Goal: Information Seeking & Learning: Learn about a topic

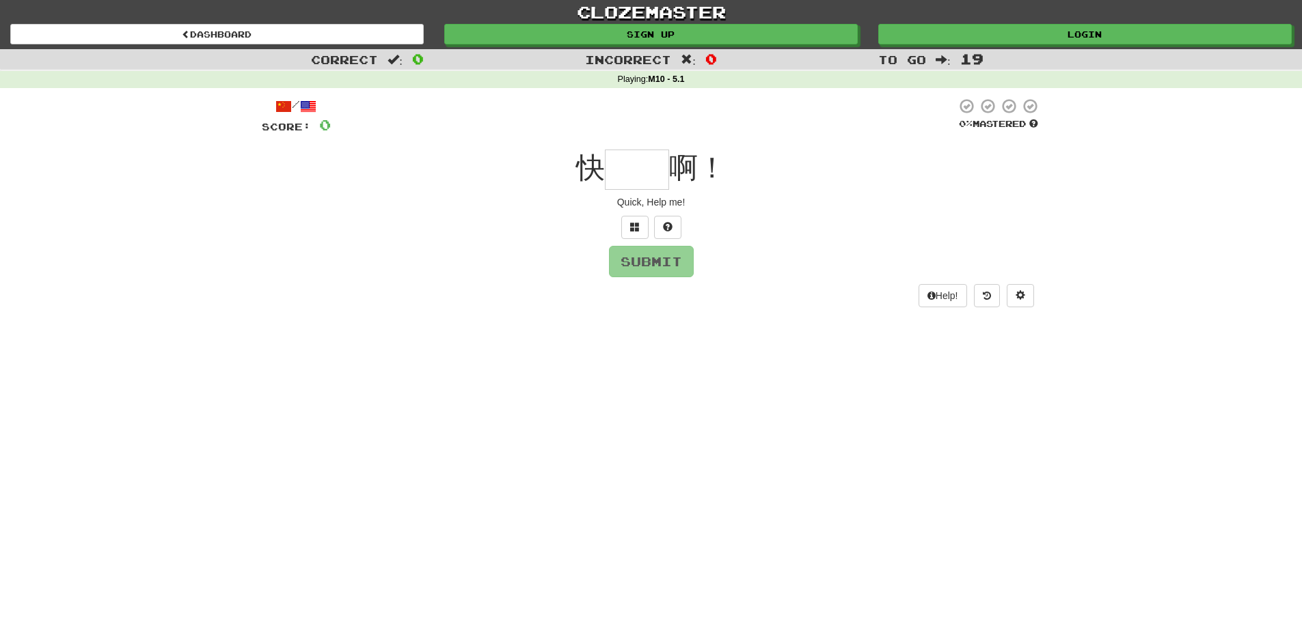
click at [634, 173] on input "text" at bounding box center [637, 170] width 64 height 40
type input "*"
type input "**"
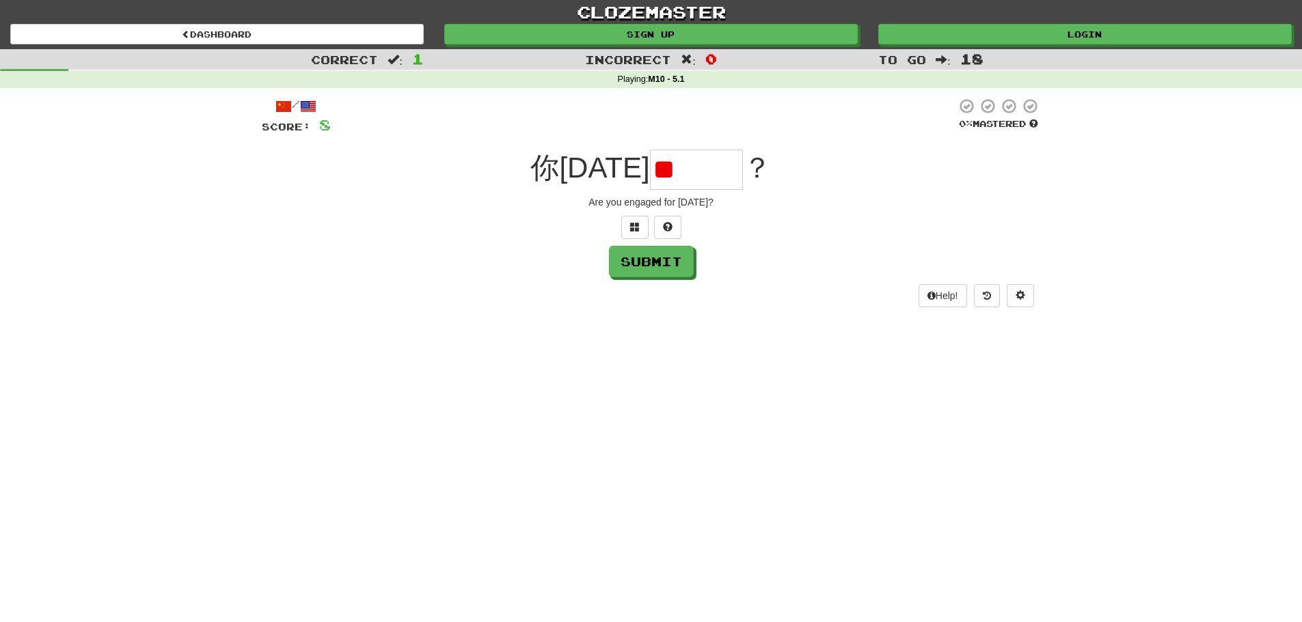
type input "*"
drag, startPoint x: 611, startPoint y: 200, endPoint x: 746, endPoint y: 205, distance: 135.4
click at [746, 205] on div "Are you engaged for [DATE]?" at bounding box center [651, 202] width 779 height 14
copy div "Are you engaged for [DATE]?"
click at [668, 178] on input "text" at bounding box center [696, 170] width 93 height 40
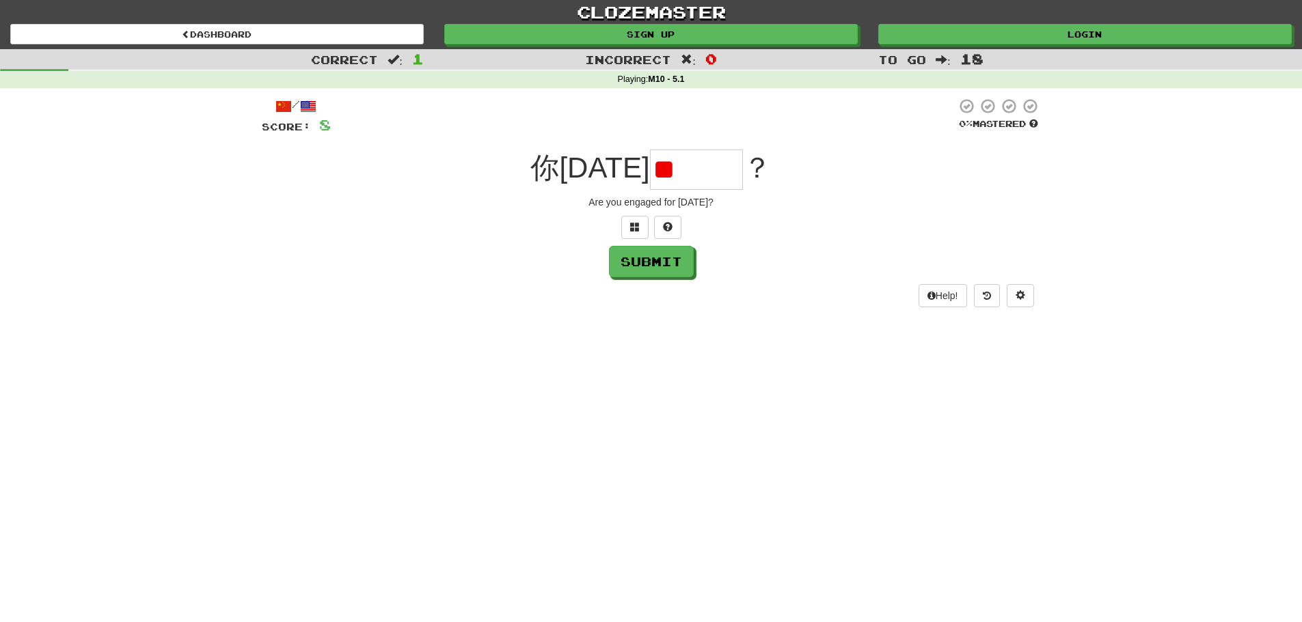
type input "*"
paste input "***"
type input "***"
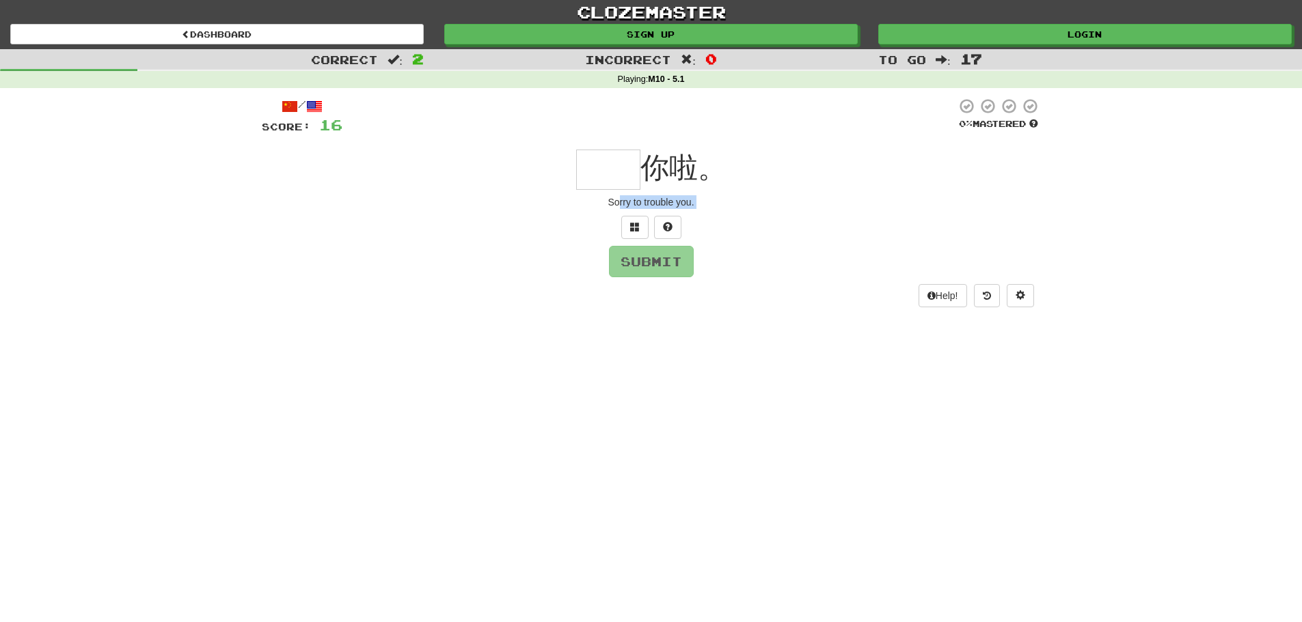
drag, startPoint x: 672, startPoint y: 210, endPoint x: 686, endPoint y: 210, distance: 13.7
click at [684, 211] on div "/ Score: 16 0 % Mastered 你啦。 Sorry to trouble you. Submit Help!" at bounding box center [651, 202] width 779 height 209
click at [752, 217] on div at bounding box center [651, 227] width 779 height 23
drag, startPoint x: 684, startPoint y: 201, endPoint x: 603, endPoint y: 198, distance: 81.4
click at [603, 198] on div "Sorry to trouble you." at bounding box center [651, 202] width 779 height 14
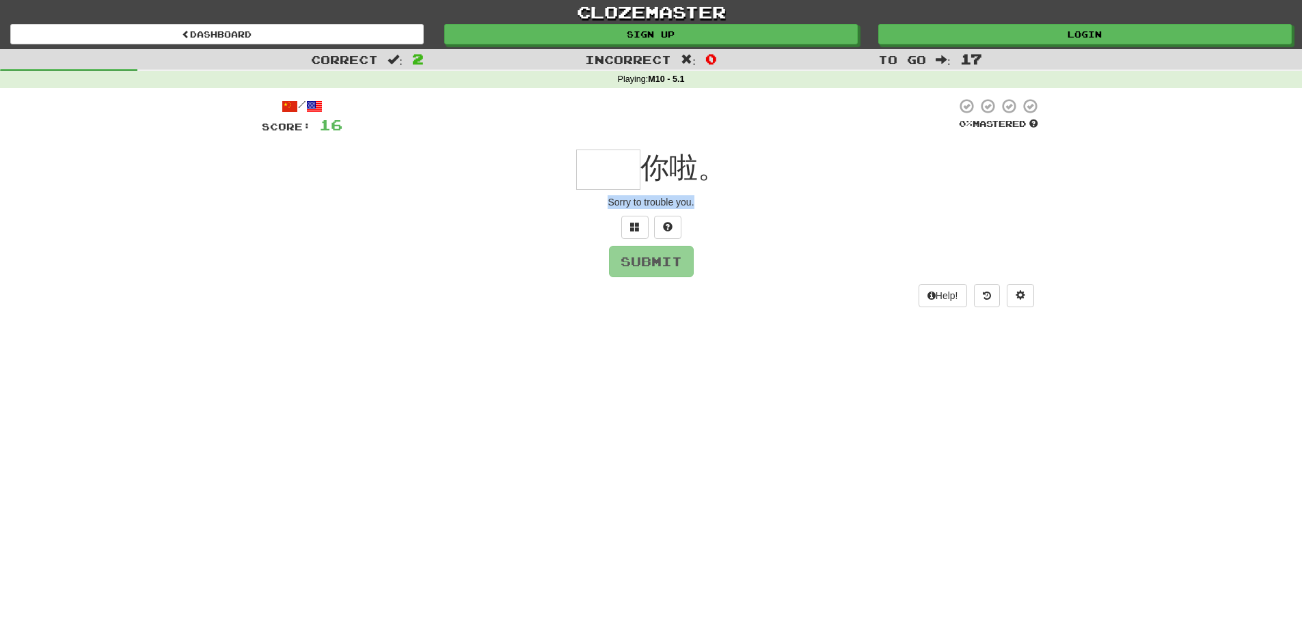
copy div "Sorry to trouble you."
drag, startPoint x: 646, startPoint y: 173, endPoint x: 687, endPoint y: 173, distance: 40.3
click at [687, 173] on span "你啦。" at bounding box center [683, 168] width 86 height 32
copy span "你啦"
click at [590, 166] on input "text" at bounding box center [608, 170] width 64 height 40
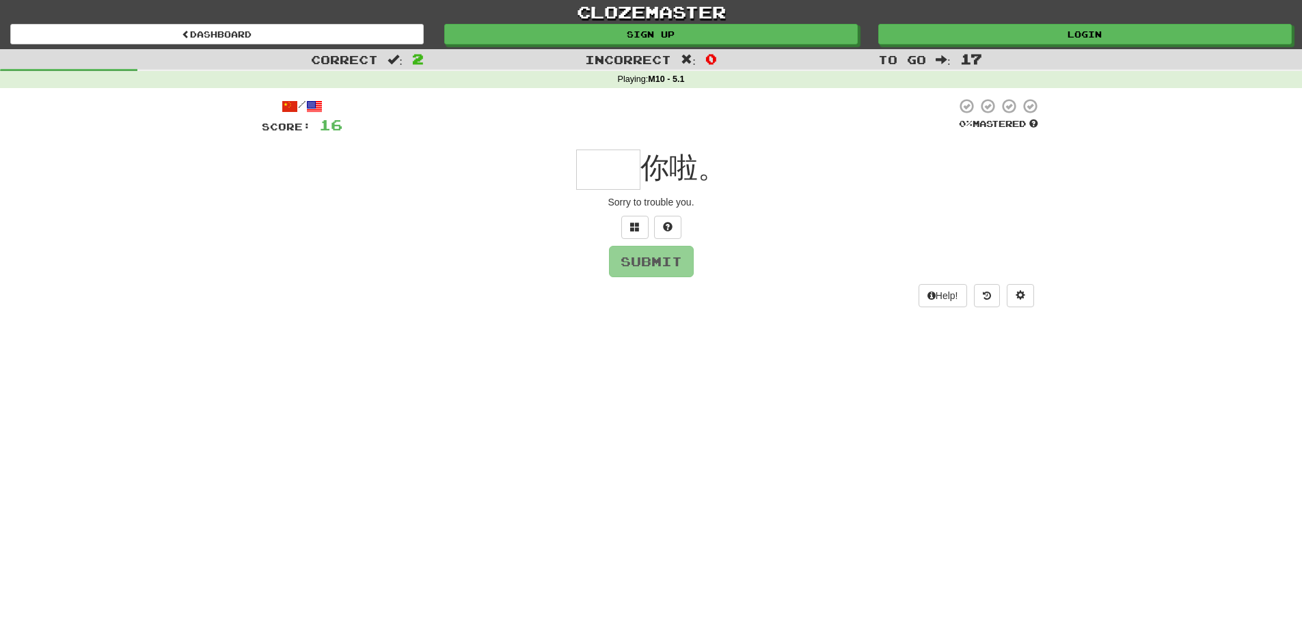
paste input "****"
type input "**"
click at [656, 255] on button "Submit" at bounding box center [651, 262] width 85 height 31
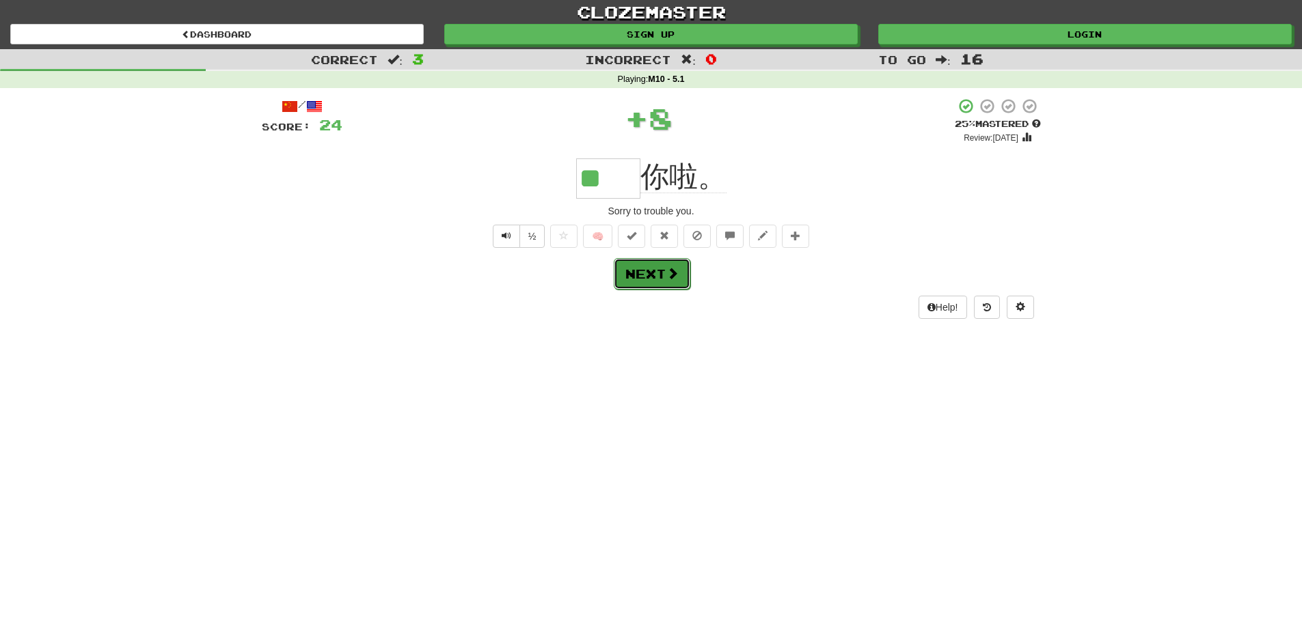
click at [670, 277] on span at bounding box center [672, 273] width 12 height 12
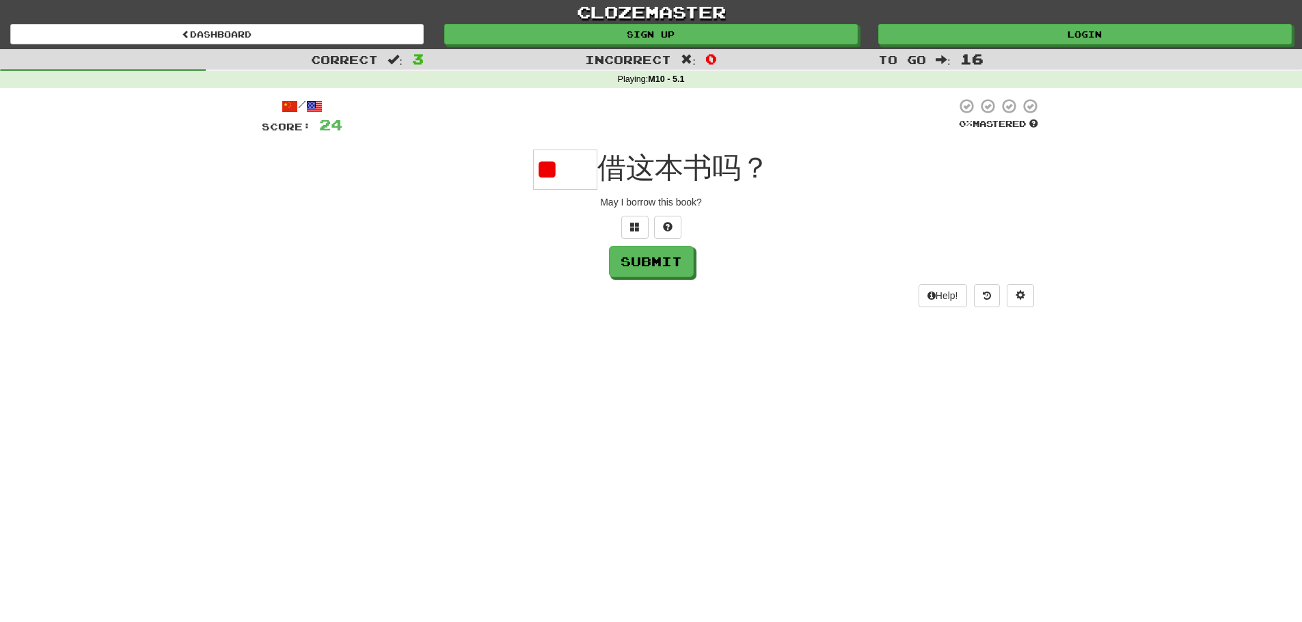
type input "*"
drag, startPoint x: 605, startPoint y: 204, endPoint x: 719, endPoint y: 213, distance: 114.5
click at [716, 212] on div "/ Score: 24 0 % Mastered 借这本书吗？ May I borrow this book? Submit Help!" at bounding box center [651, 202] width 779 height 209
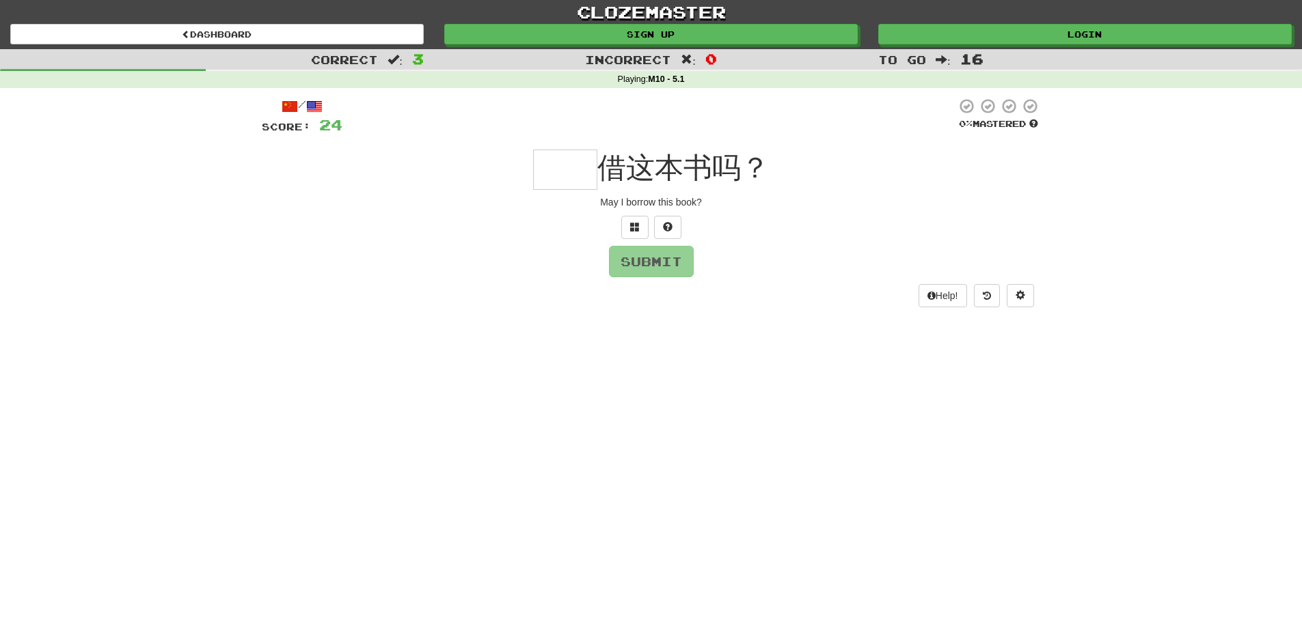
click at [567, 201] on div "May I borrow this book?" at bounding box center [651, 202] width 779 height 14
drag, startPoint x: 594, startPoint y: 202, endPoint x: 706, endPoint y: 204, distance: 112.1
click at [706, 204] on div "May I borrow this book?" at bounding box center [651, 202] width 779 height 14
copy div "May I borrow this book?"
copy span "借这本书吗？"
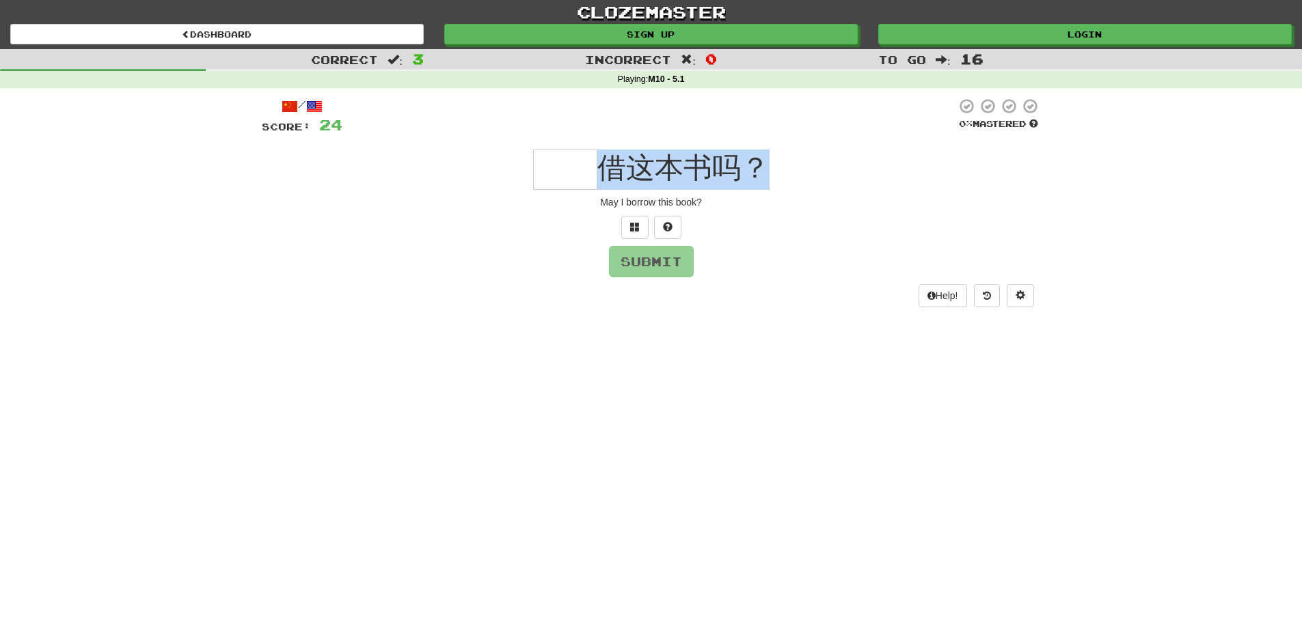
drag, startPoint x: 646, startPoint y: 178, endPoint x: 757, endPoint y: 172, distance: 111.5
click at [757, 172] on span "借这本书吗？" at bounding box center [683, 168] width 172 height 32
drag, startPoint x: 534, startPoint y: 165, endPoint x: 547, endPoint y: 167, distance: 13.9
click at [534, 165] on input "text" at bounding box center [565, 170] width 64 height 40
paste input "**"
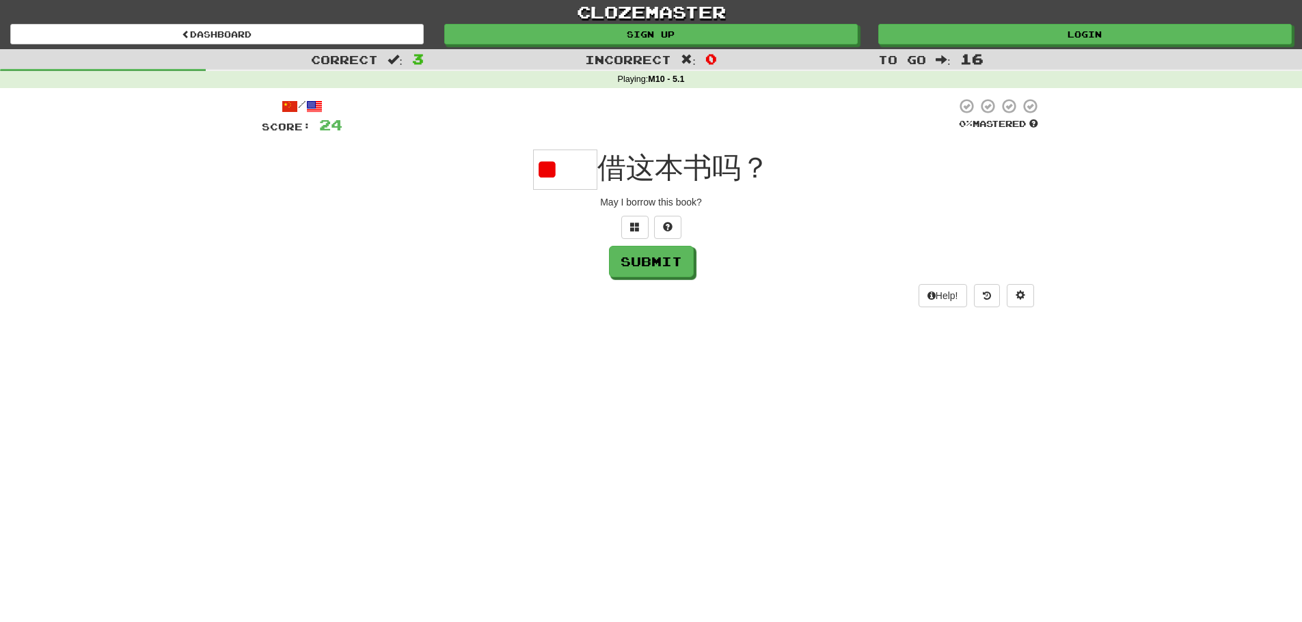
type input "*"
click at [568, 179] on input "text" at bounding box center [565, 170] width 64 height 40
paste input "**"
type input "*"
drag, startPoint x: 540, startPoint y: 165, endPoint x: 562, endPoint y: 168, distance: 21.4
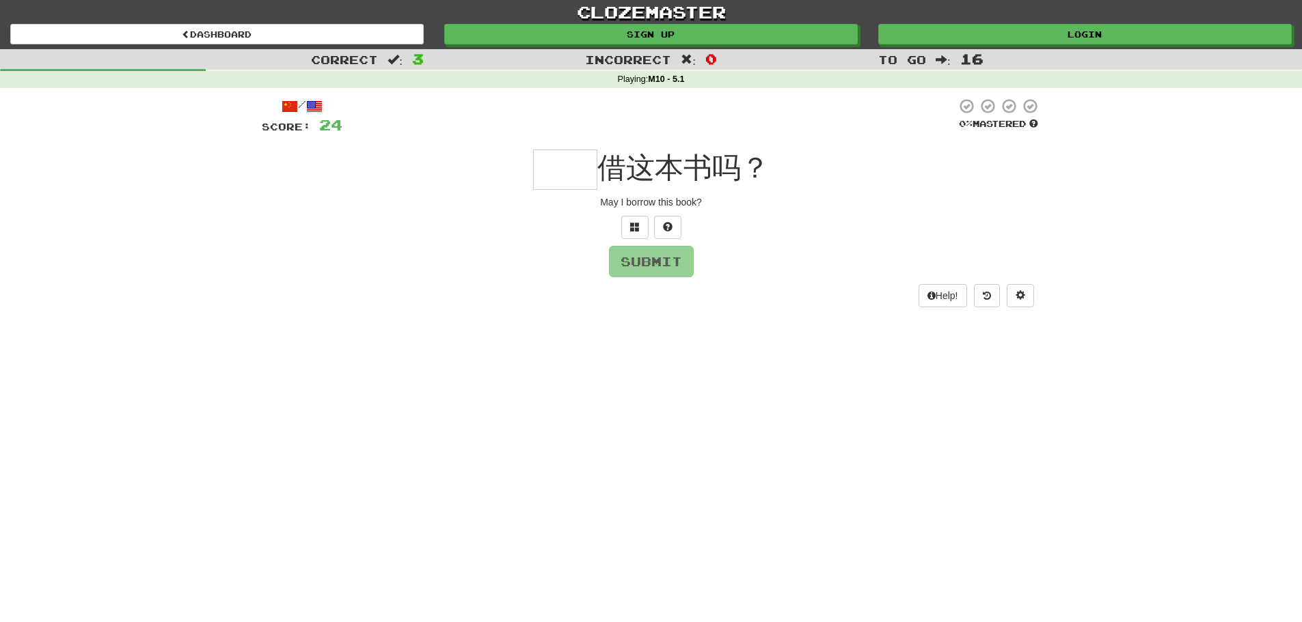
click at [544, 165] on input "text" at bounding box center [565, 170] width 64 height 40
paste input "**"
type input "*"
drag, startPoint x: 599, startPoint y: 202, endPoint x: 623, endPoint y: 202, distance: 23.9
click at [623, 202] on div "May I borrow this book?" at bounding box center [651, 202] width 779 height 14
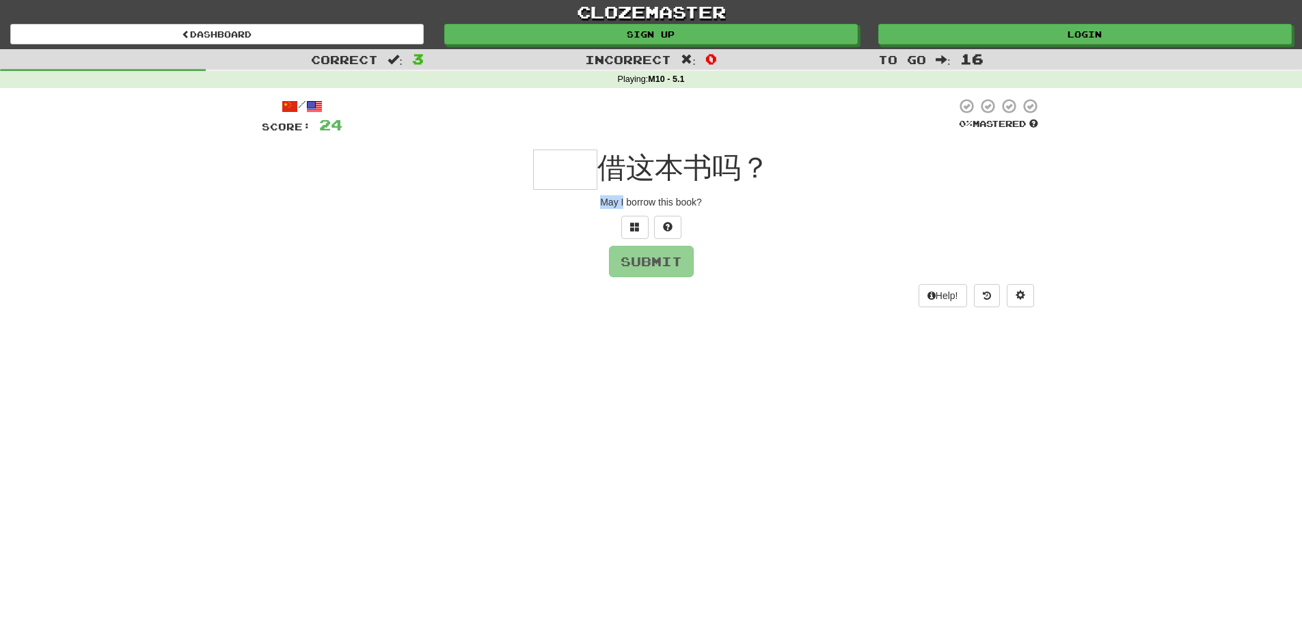
copy div "May I"
click at [565, 168] on input "text" at bounding box center [565, 170] width 64 height 40
type input "*"
type input "**"
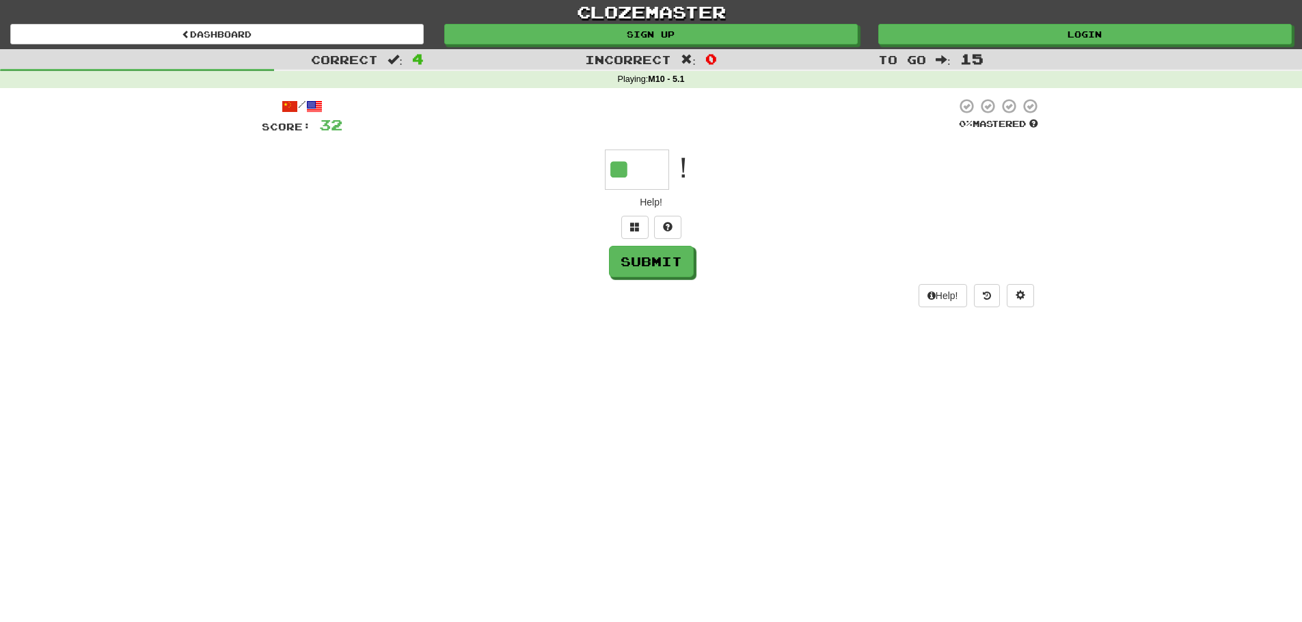
type input "**"
type input "*"
type input "**"
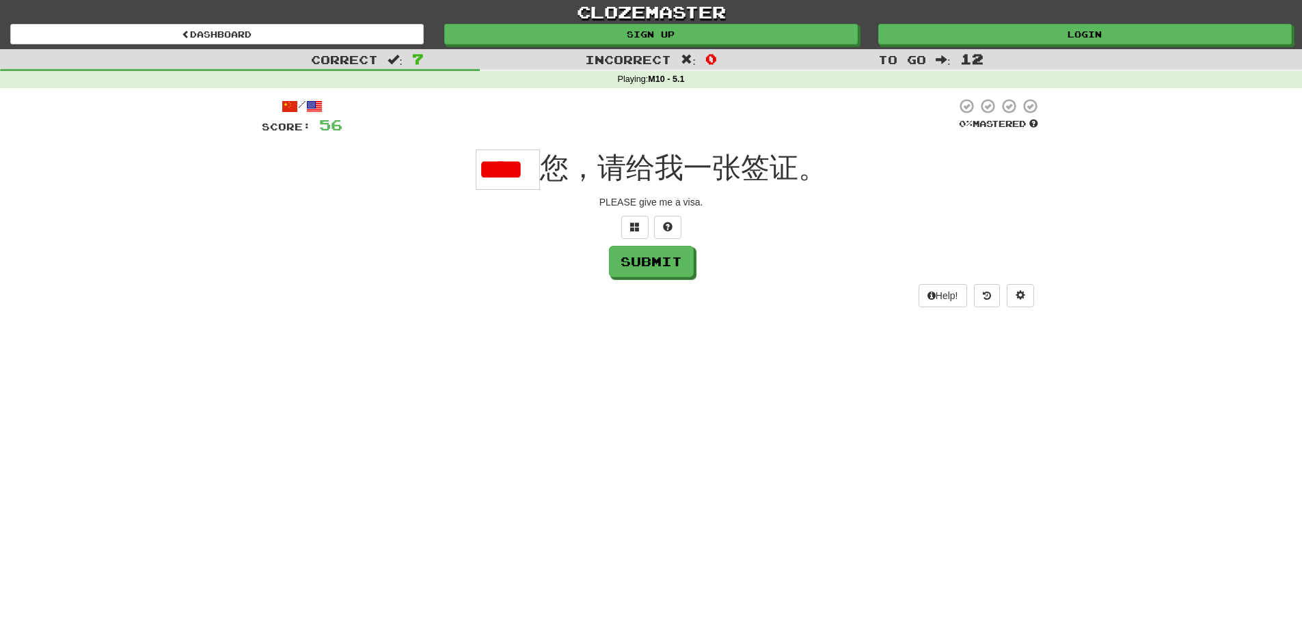
type input "*"
drag, startPoint x: 666, startPoint y: 201, endPoint x: 706, endPoint y: 202, distance: 39.6
click at [706, 202] on div "PLEASE give me a visa." at bounding box center [651, 202] width 779 height 14
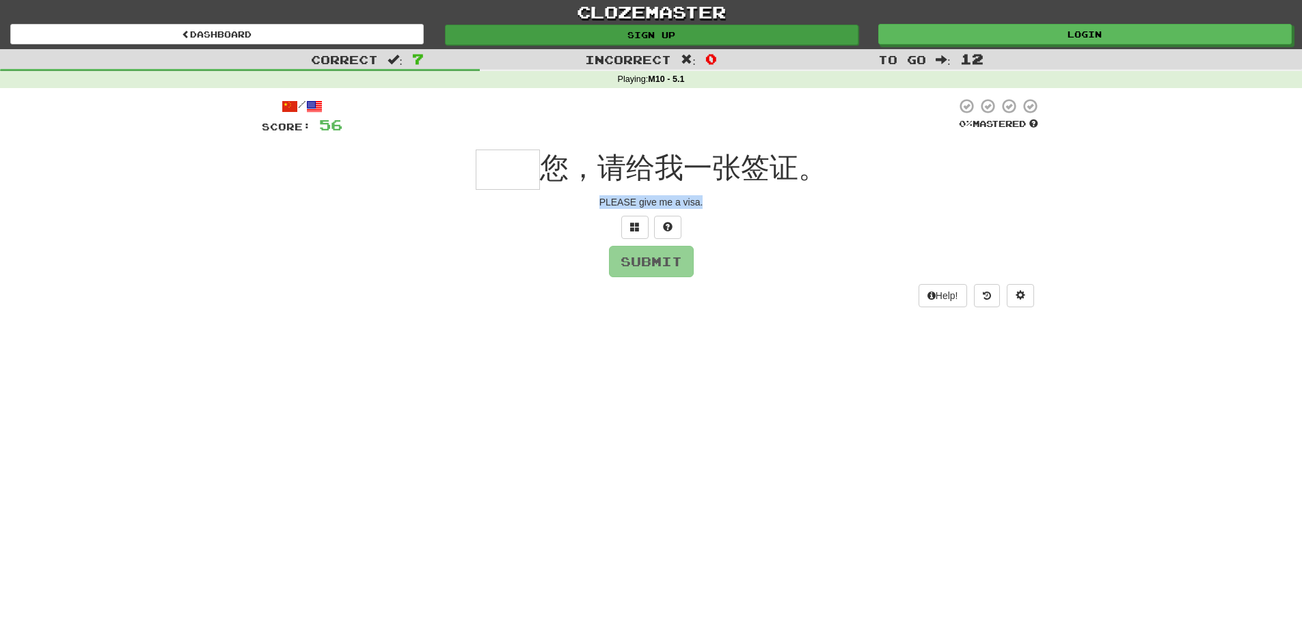
copy div "PLEASE give me a visa."
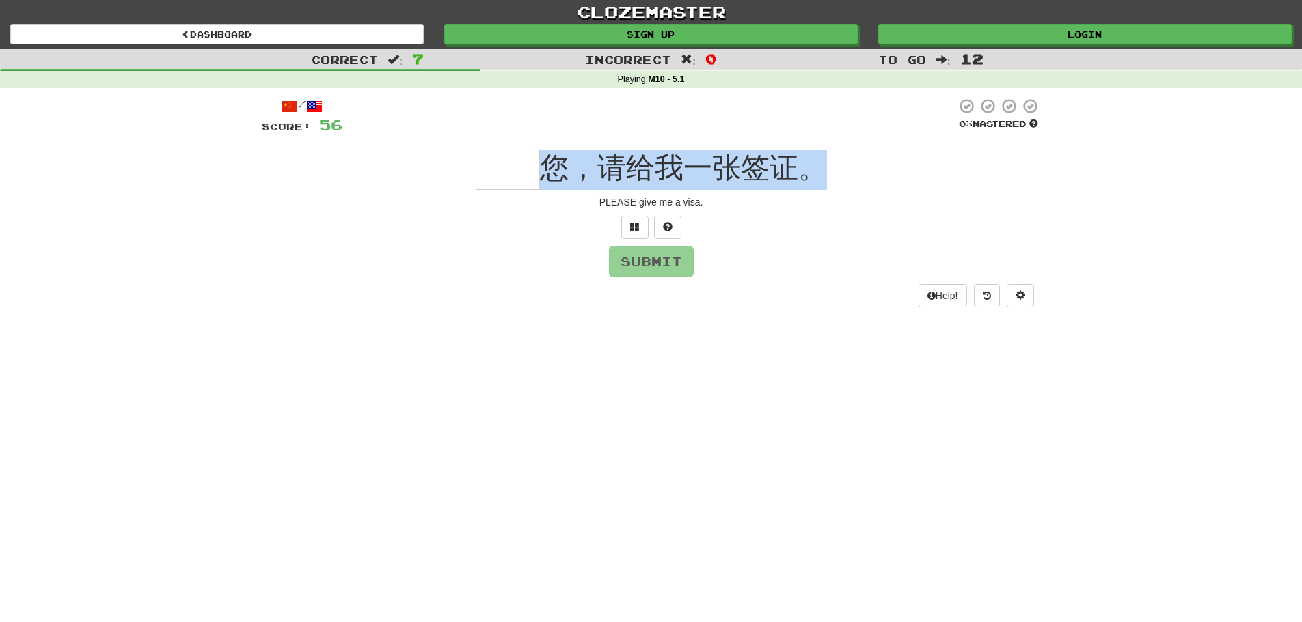
drag, startPoint x: 549, startPoint y: 172, endPoint x: 816, endPoint y: 183, distance: 267.4
click at [816, 183] on span "您，请给我一张签证。" at bounding box center [683, 168] width 287 height 32
copy span "您，请给我一张签证。"
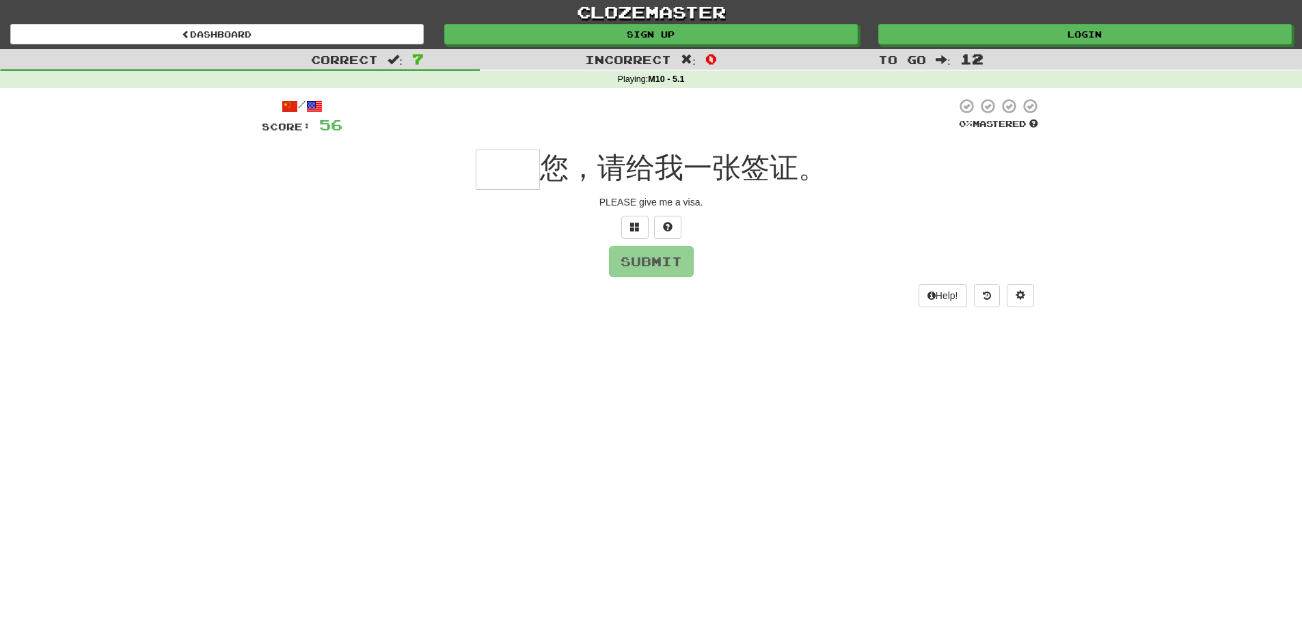
click at [499, 175] on input "text" at bounding box center [508, 170] width 64 height 40
type input "*"
type input "**"
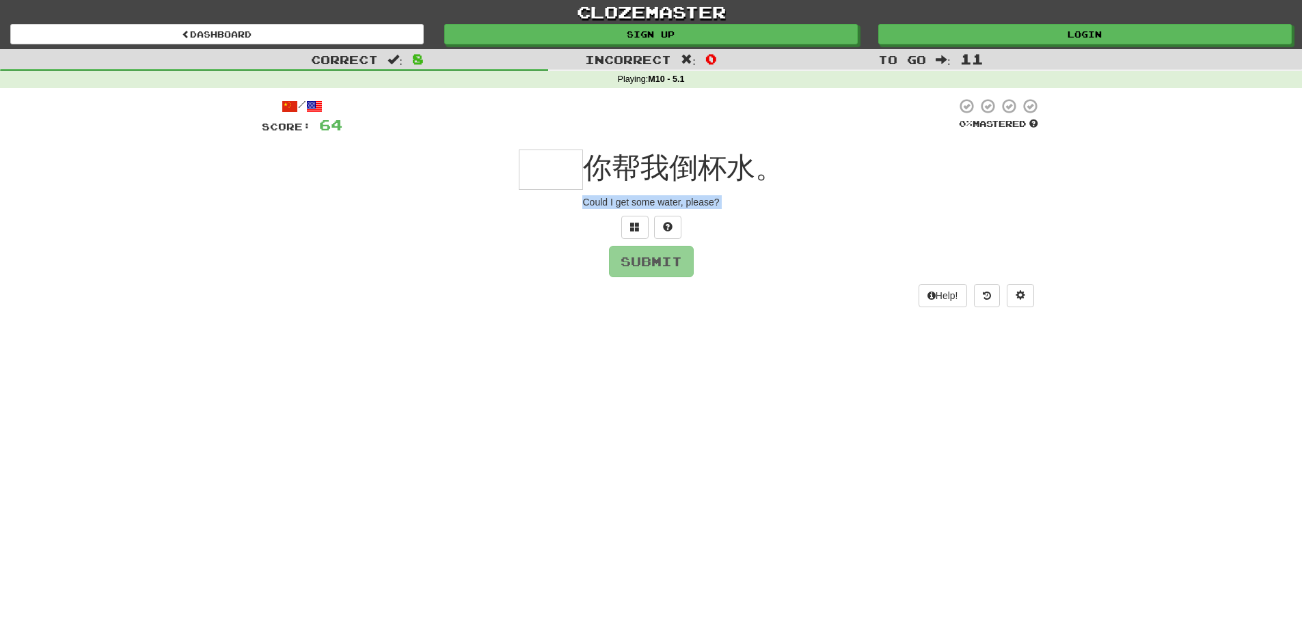
drag, startPoint x: 570, startPoint y: 206, endPoint x: 730, endPoint y: 210, distance: 160.6
click at [730, 210] on div "/ Score: 64 0 % Mastered 你帮我倒杯水。 Could I get some water, please? Submit Help!" at bounding box center [651, 202] width 779 height 209
copy body "Could I get some water, please? Submit Help!"
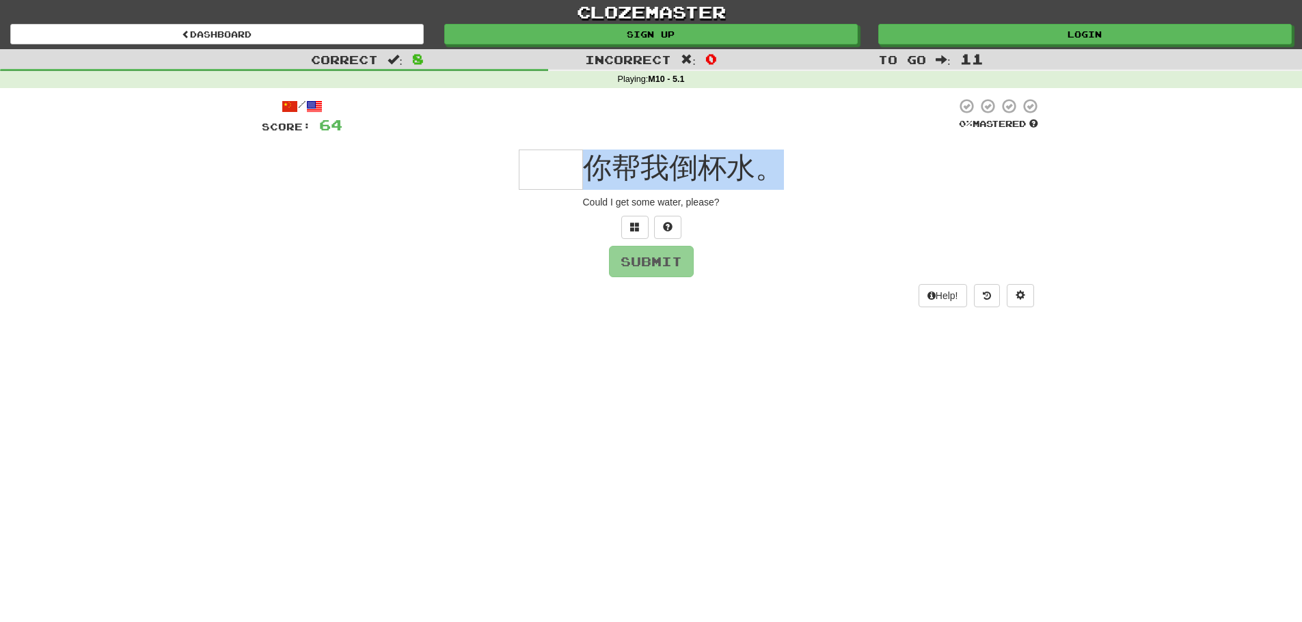
drag, startPoint x: 592, startPoint y: 175, endPoint x: 793, endPoint y: 170, distance: 200.9
click at [793, 170] on div "你帮我倒杯水。" at bounding box center [651, 170] width 779 height 40
click at [752, 180] on span "你帮我倒杯水。" at bounding box center [683, 168] width 201 height 32
drag, startPoint x: 586, startPoint y: 174, endPoint x: 748, endPoint y: 169, distance: 162.0
click at [748, 169] on span "你帮我倒杯水。" at bounding box center [683, 168] width 201 height 32
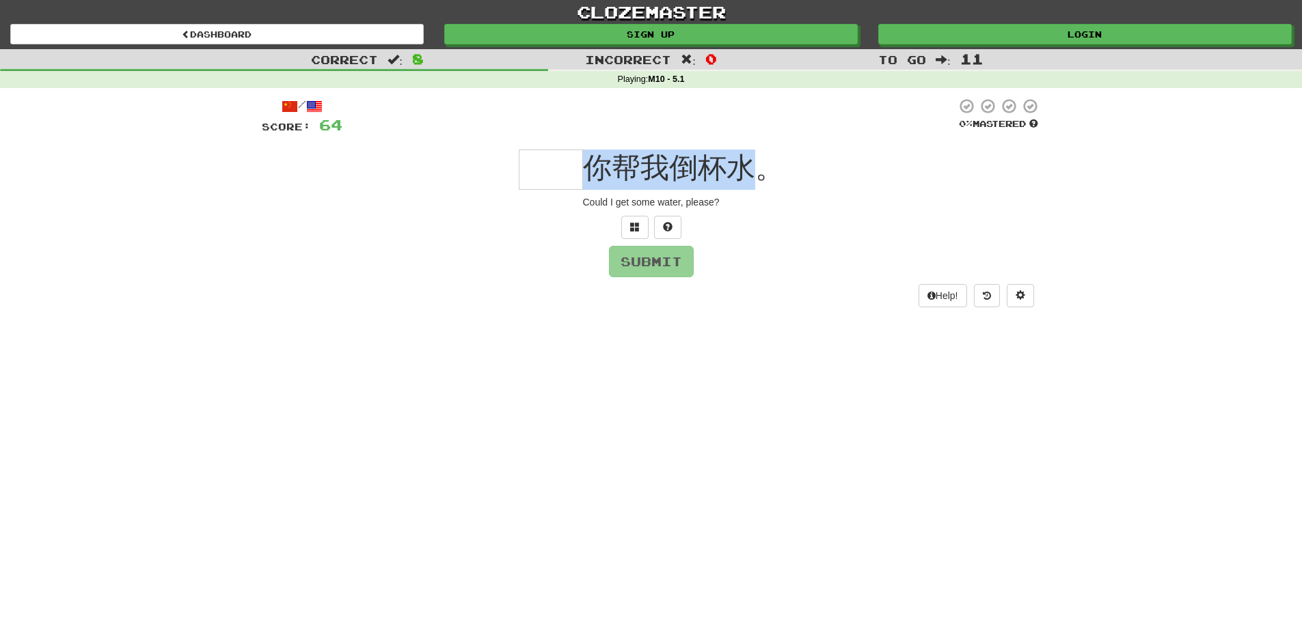
copy span "你帮我倒杯水"
click at [548, 167] on input "text" at bounding box center [551, 170] width 64 height 40
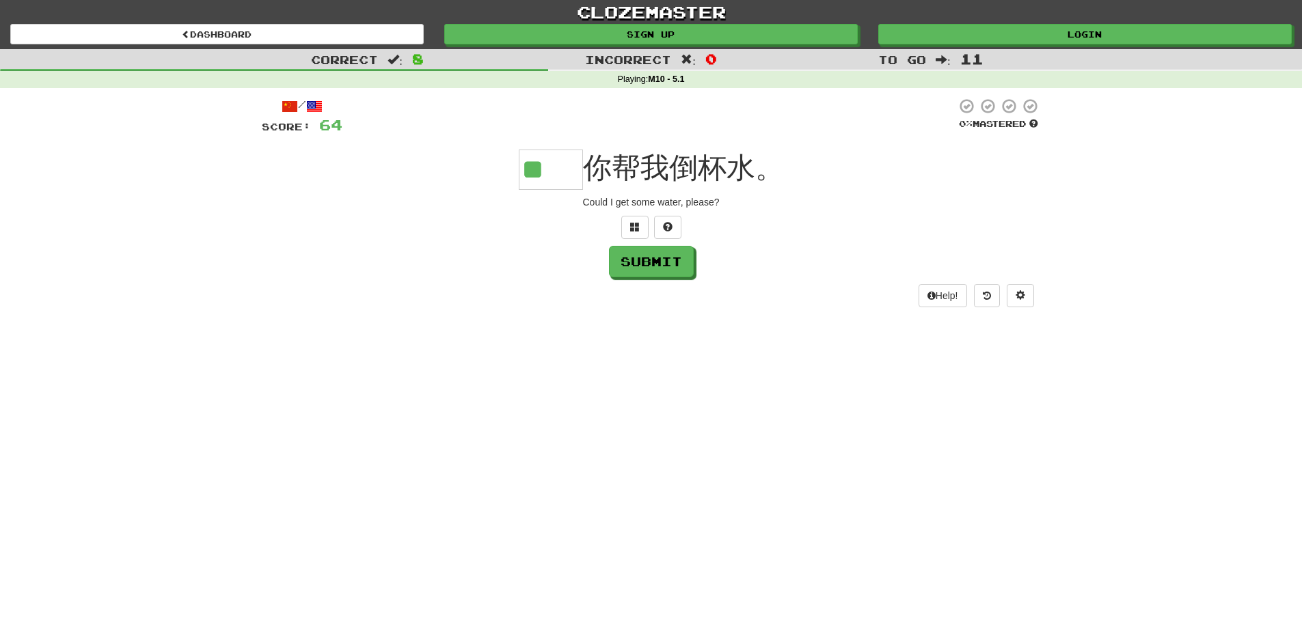
type input "**"
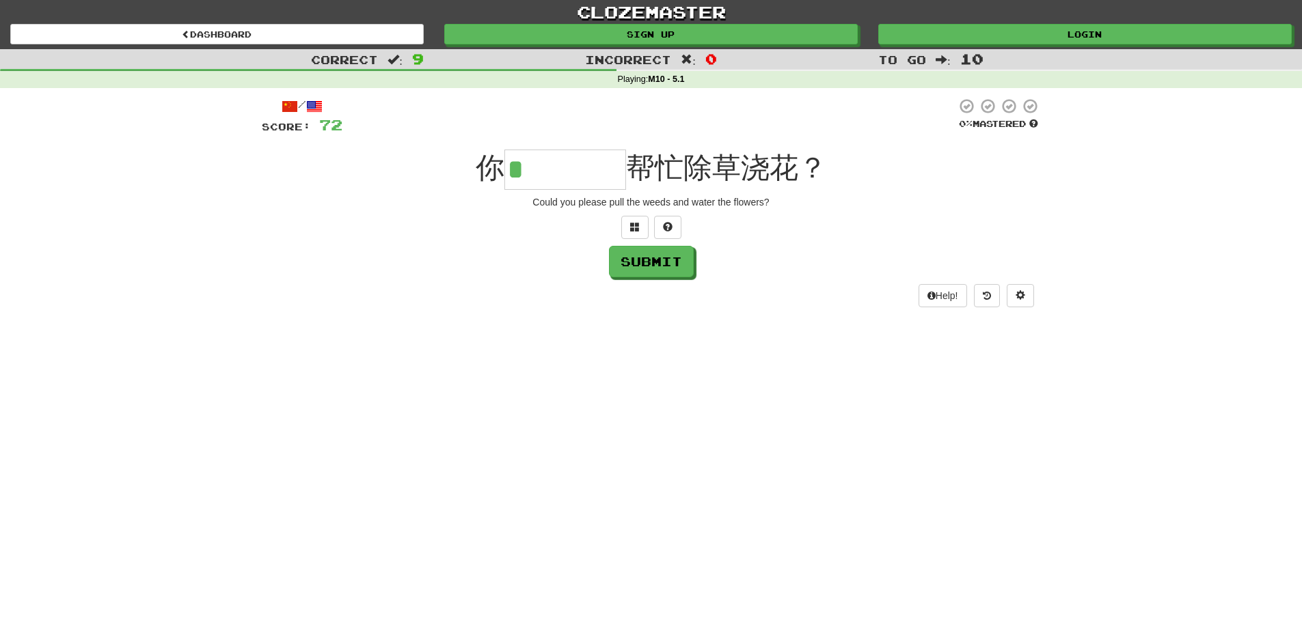
type input "****"
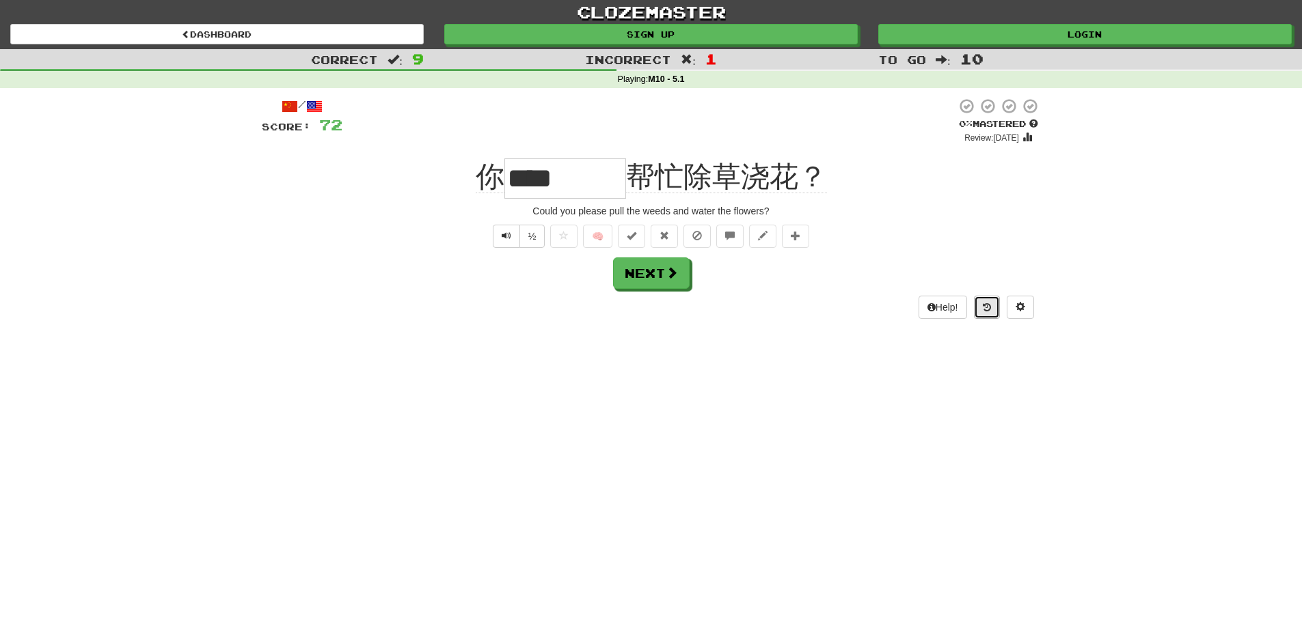
click at [996, 312] on button at bounding box center [987, 307] width 26 height 23
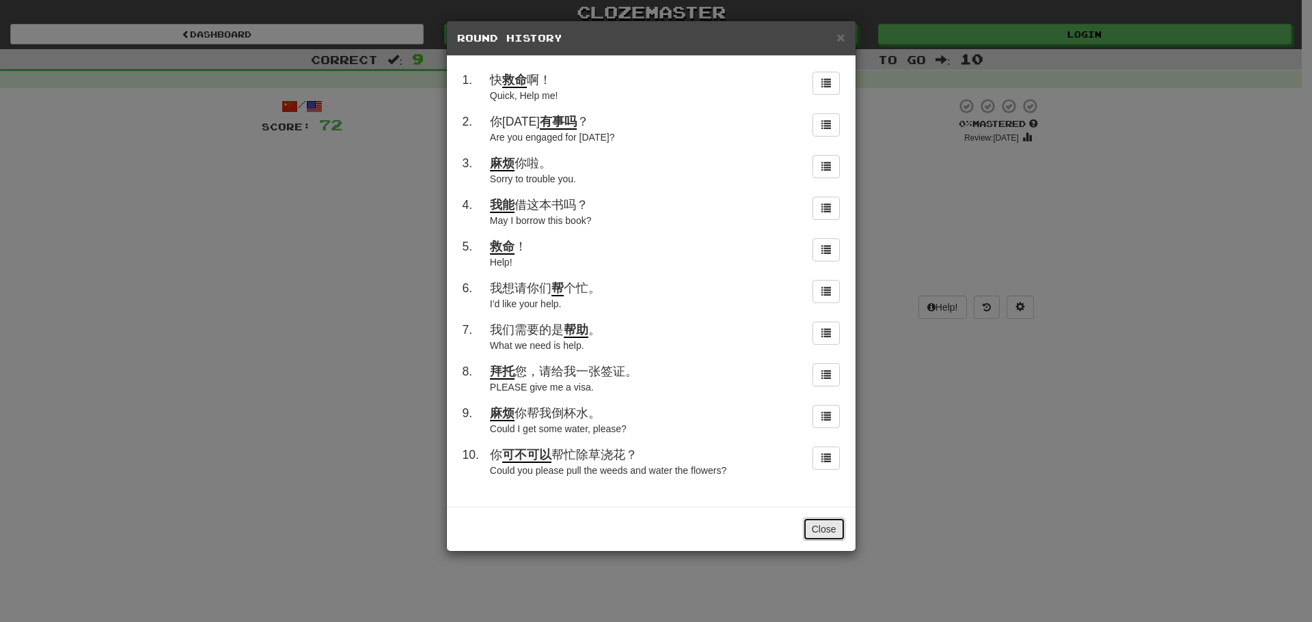
click at [832, 533] on button "Close" at bounding box center [824, 529] width 42 height 23
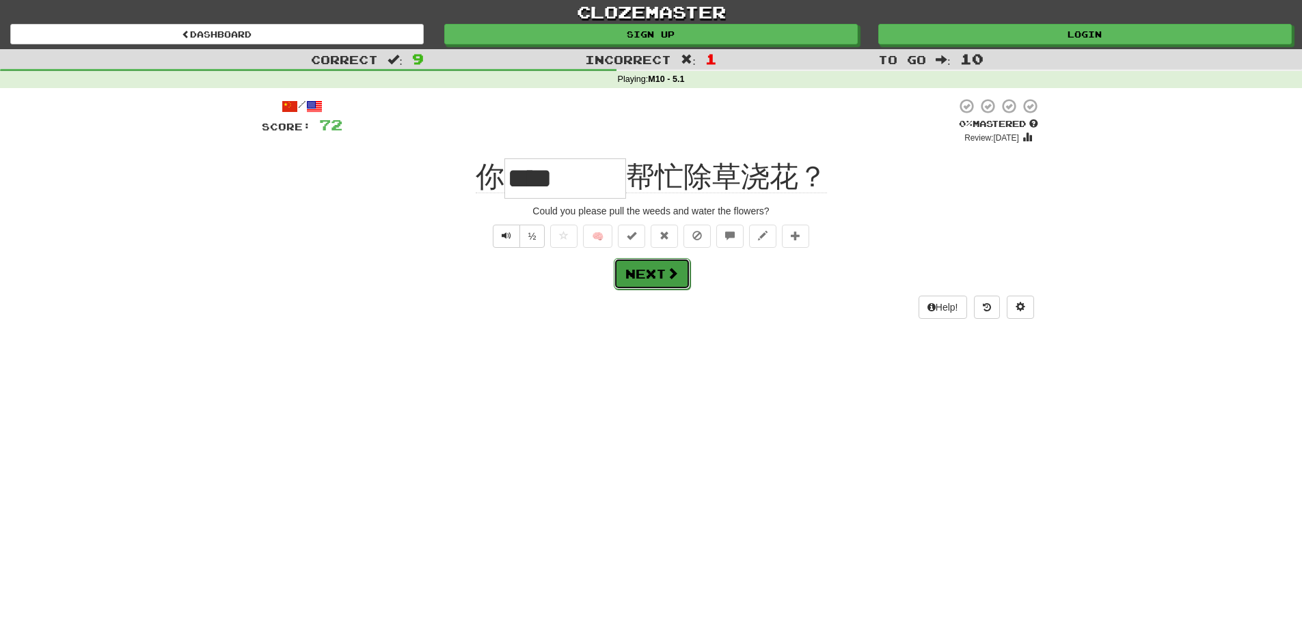
click at [668, 271] on span at bounding box center [672, 273] width 12 height 12
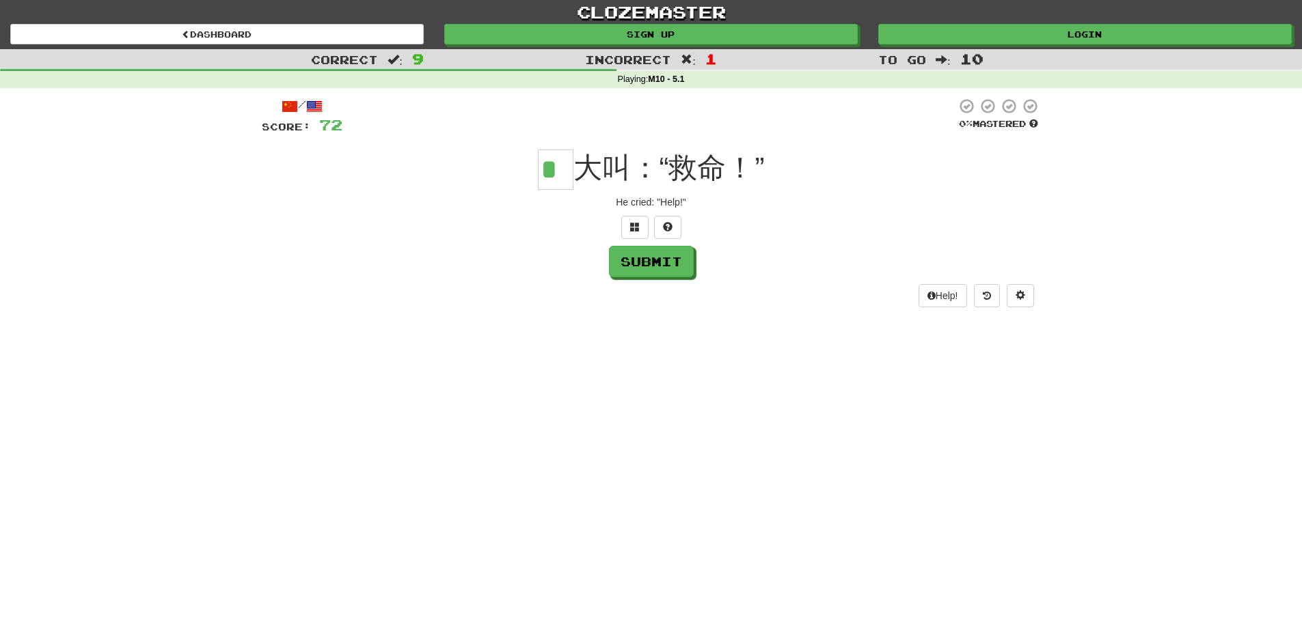
type input "*"
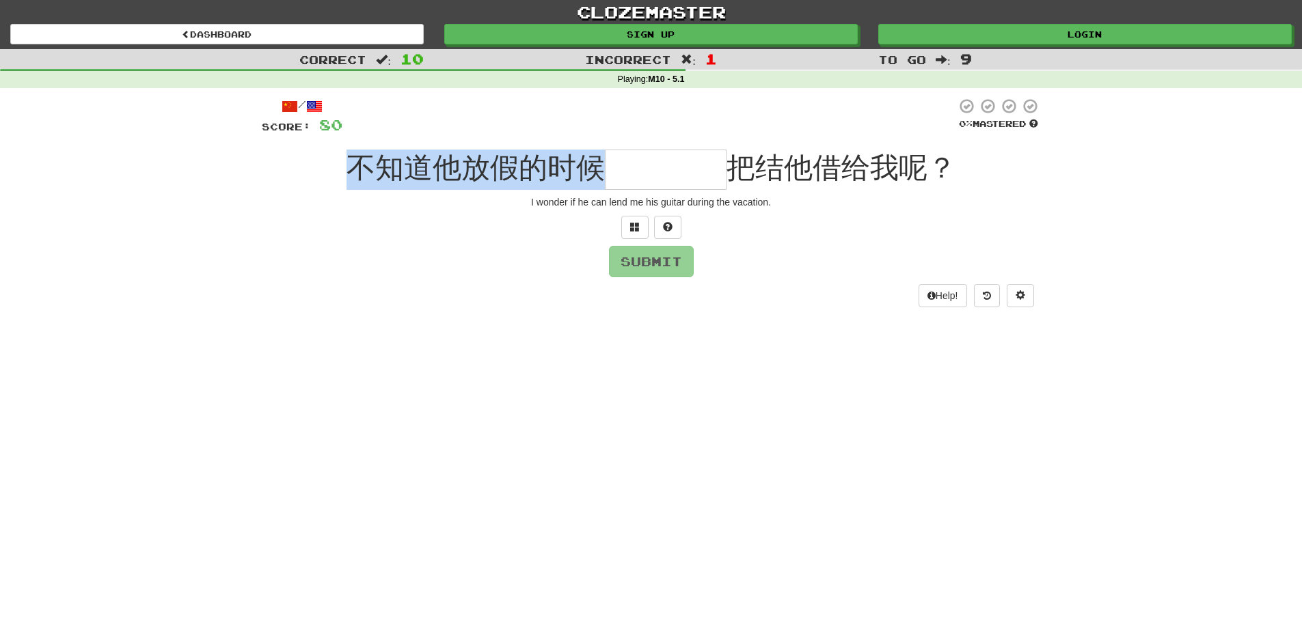
drag, startPoint x: 400, startPoint y: 167, endPoint x: 592, endPoint y: 177, distance: 191.6
click at [592, 177] on span "不知道他放假的时候" at bounding box center [475, 168] width 258 height 32
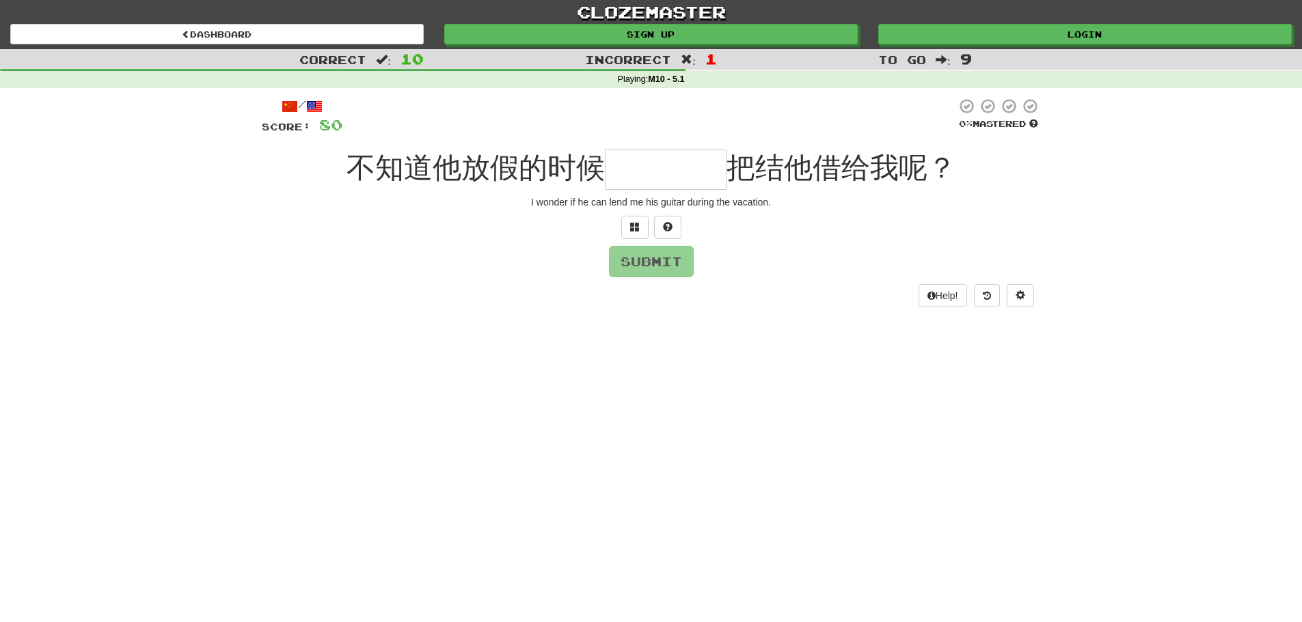
click at [575, 195] on div "I wonder if he can lend me his guitar during the vacation." at bounding box center [651, 202] width 779 height 14
drag, startPoint x: 528, startPoint y: 199, endPoint x: 771, endPoint y: 209, distance: 243.5
click at [771, 209] on div "/ Score: 80 0 % Mastered 不知道他放假的时候 把结他借给我呢？ I wonder if he can lend me his guit…" at bounding box center [651, 202] width 779 height 209
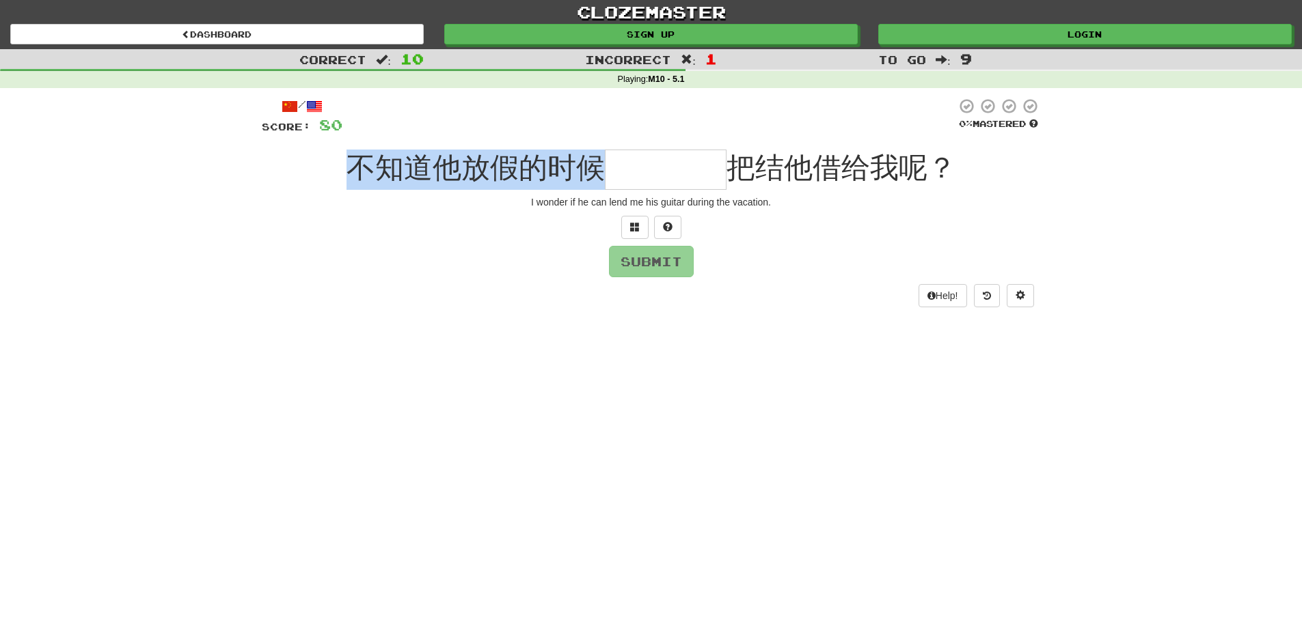
drag, startPoint x: 360, startPoint y: 166, endPoint x: 598, endPoint y: 151, distance: 238.3
click at [598, 151] on div "不知道他放假的时候 把结他借给我呢？" at bounding box center [651, 170] width 779 height 40
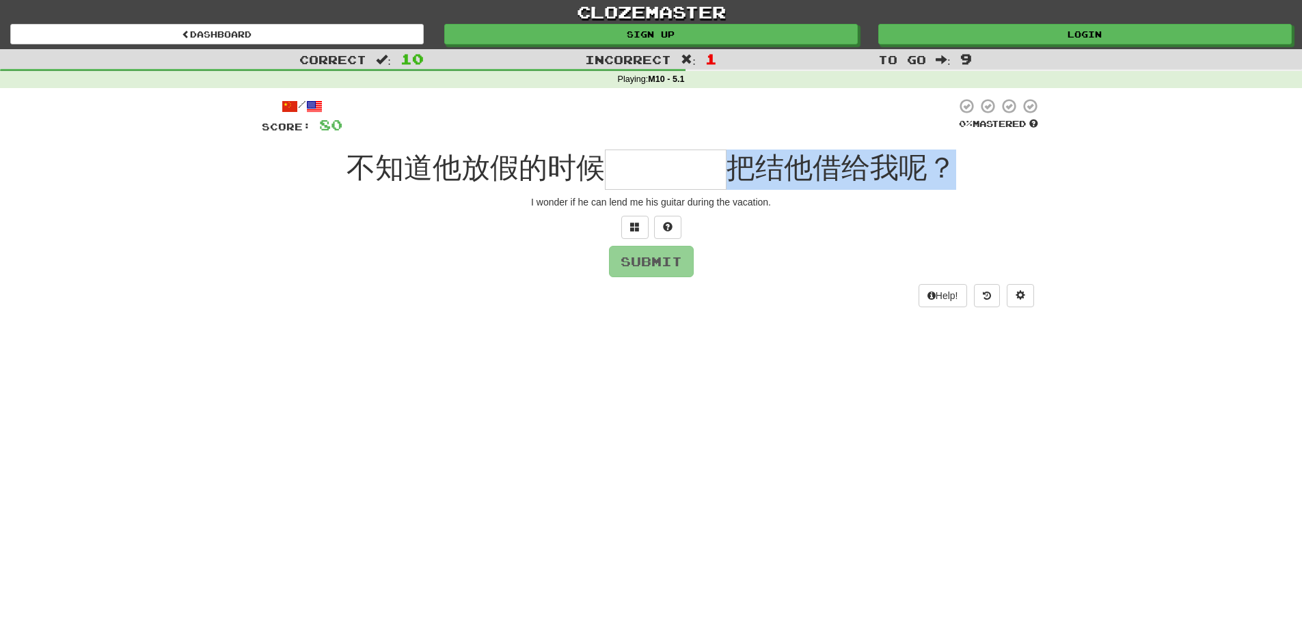
drag, startPoint x: 729, startPoint y: 169, endPoint x: 952, endPoint y: 171, distance: 223.4
click at [952, 171] on span "把结他借给我呢？" at bounding box center [841, 168] width 230 height 32
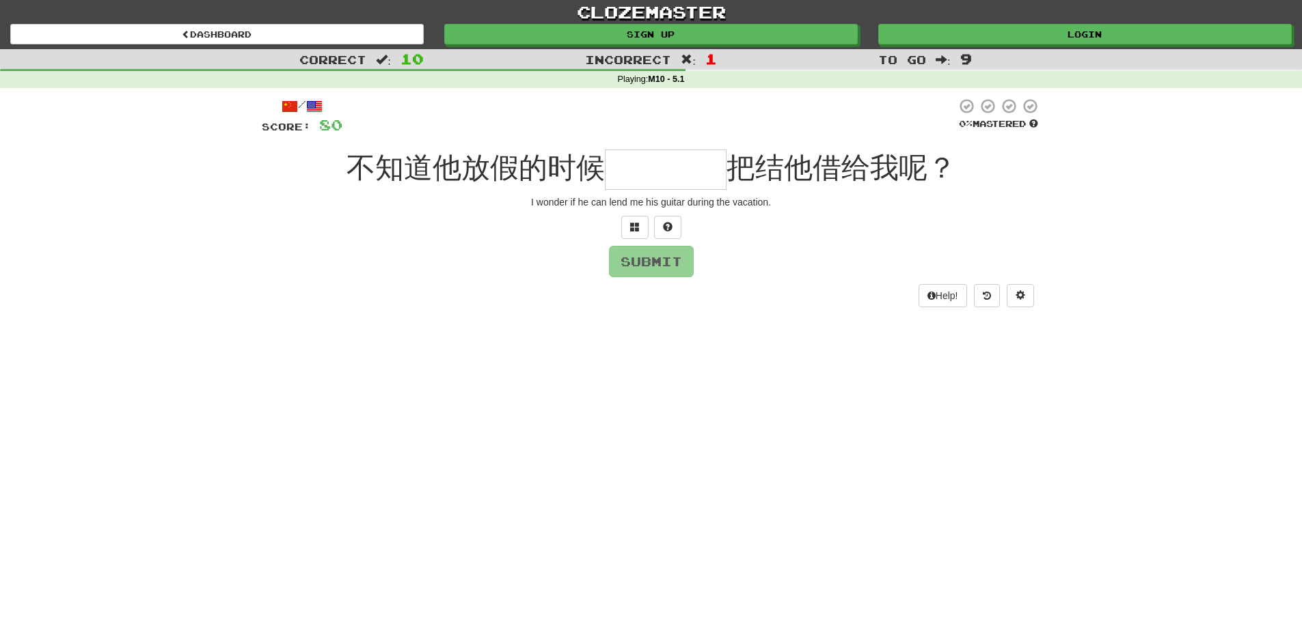
click at [659, 165] on input "text" at bounding box center [666, 170] width 122 height 40
type input "****"
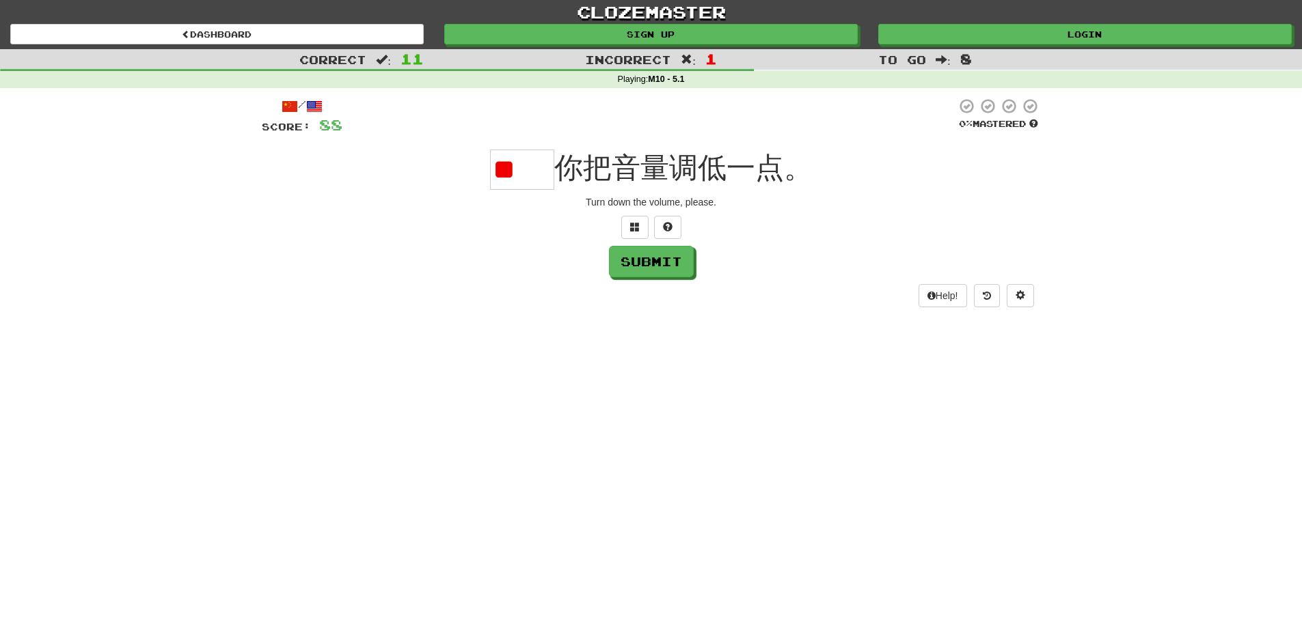
type input "*"
type input "**"
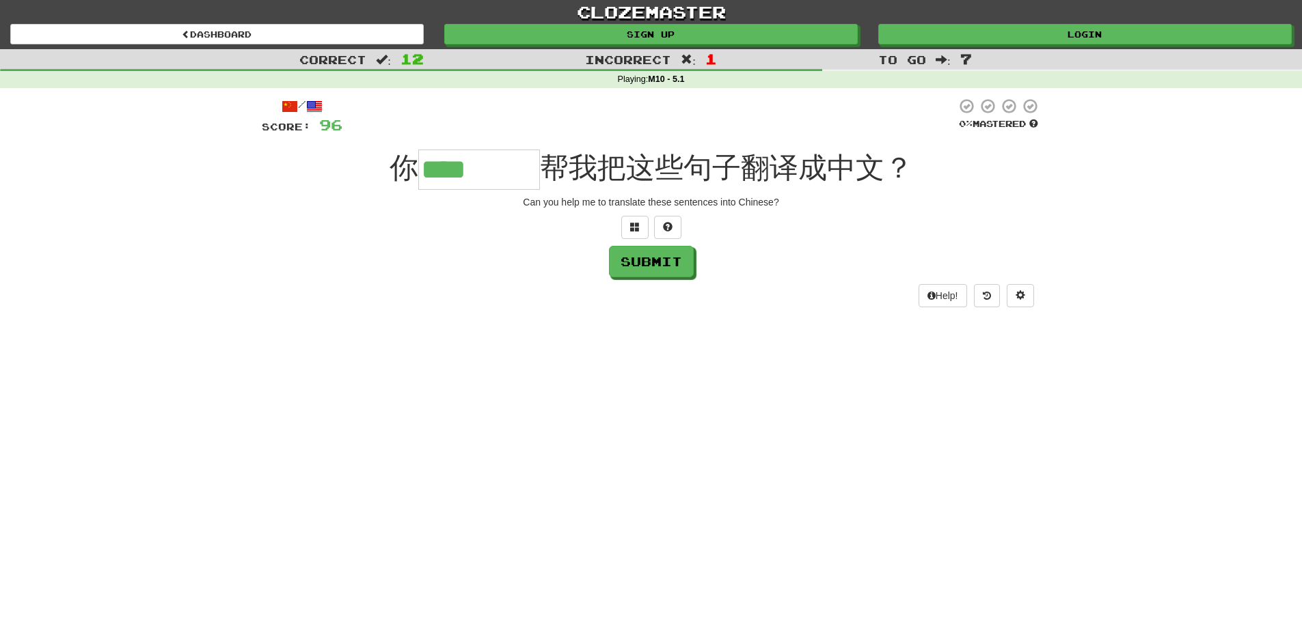
type input "****"
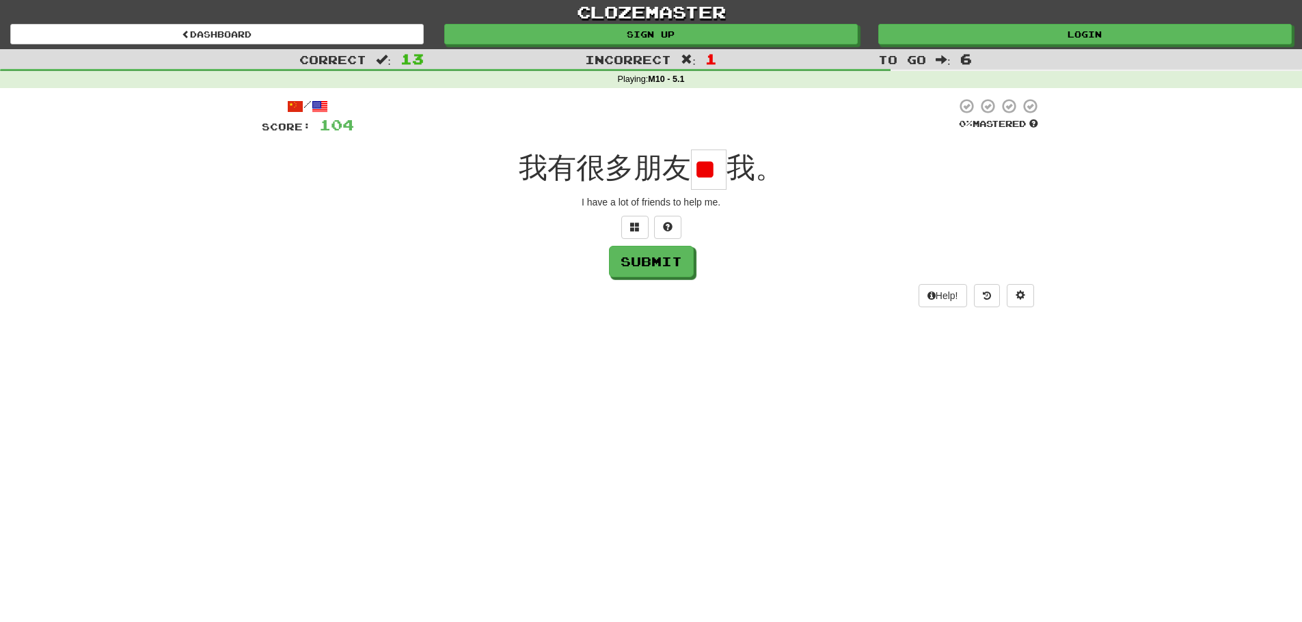
scroll to position [0, 27]
type input "*"
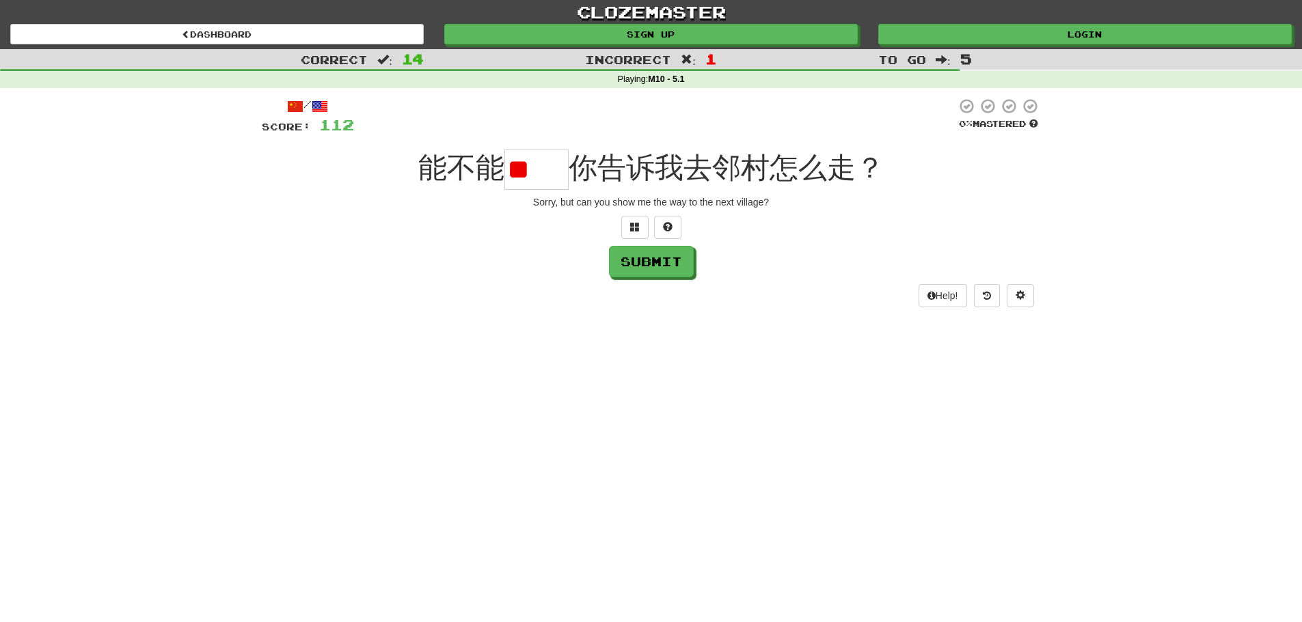
type input "*"
type input "**"
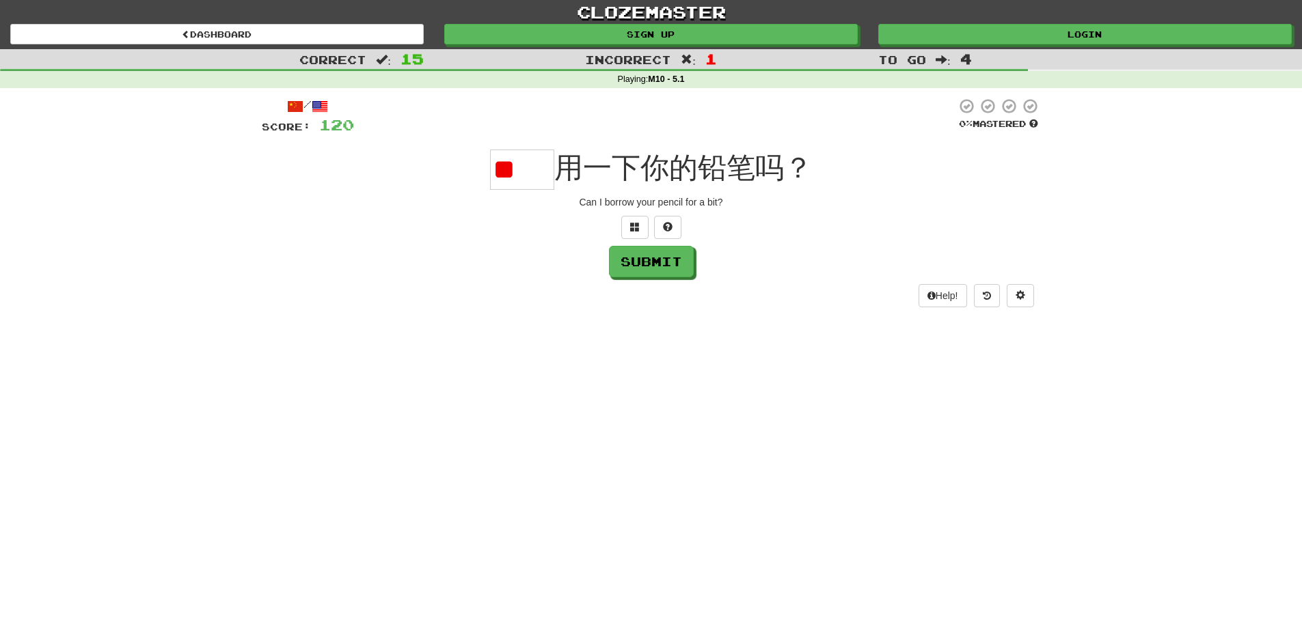
type input "*"
click at [987, 299] on icon at bounding box center [987, 296] width 8 height 10
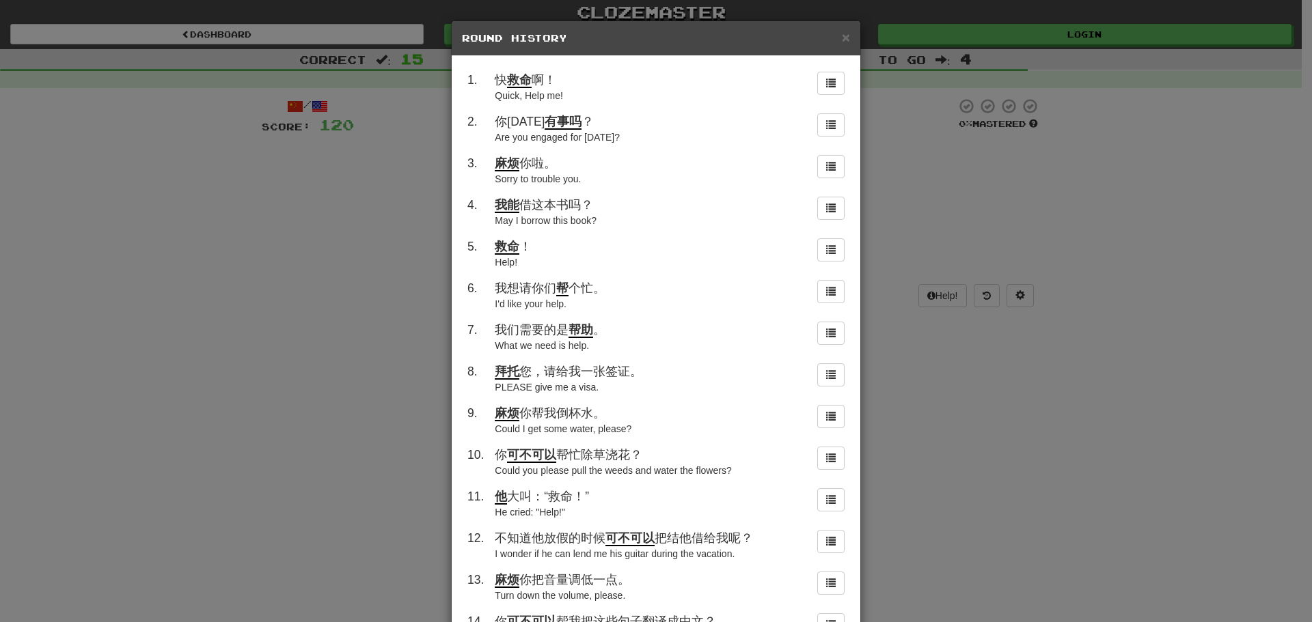
click at [845, 29] on div "× Round History" at bounding box center [656, 38] width 409 height 35
click at [842, 38] on span "×" at bounding box center [846, 37] width 8 height 16
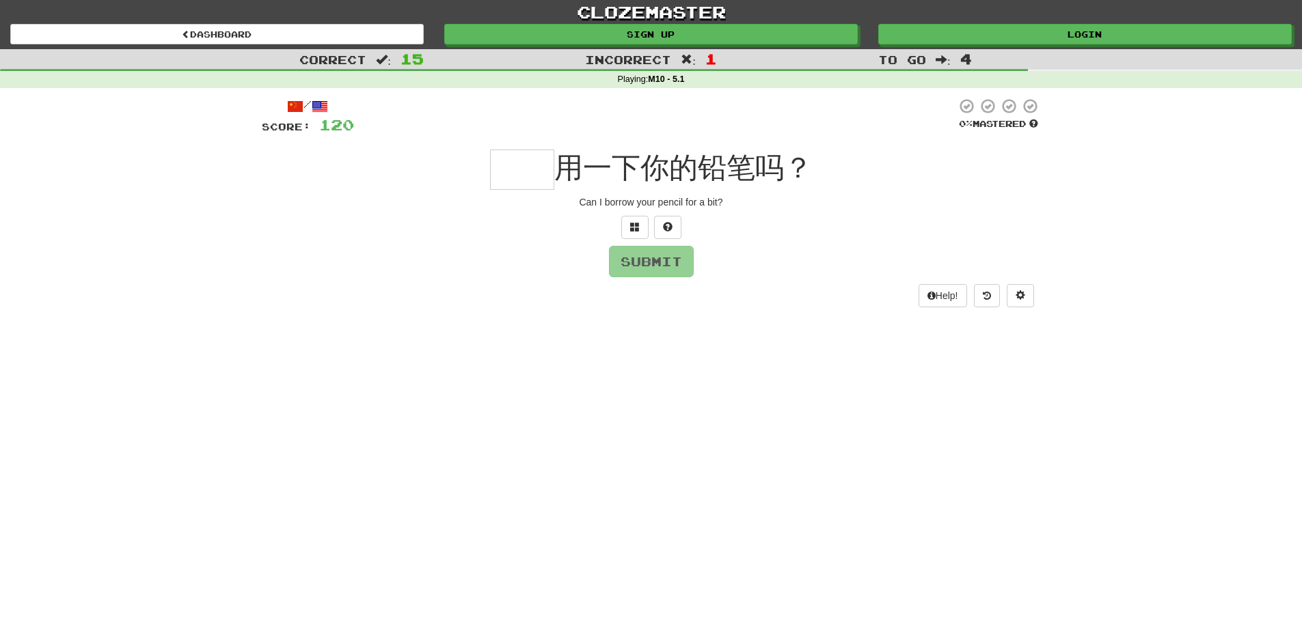
click at [520, 177] on input "text" at bounding box center [522, 170] width 64 height 40
type input "*"
click at [988, 294] on icon at bounding box center [987, 296] width 8 height 10
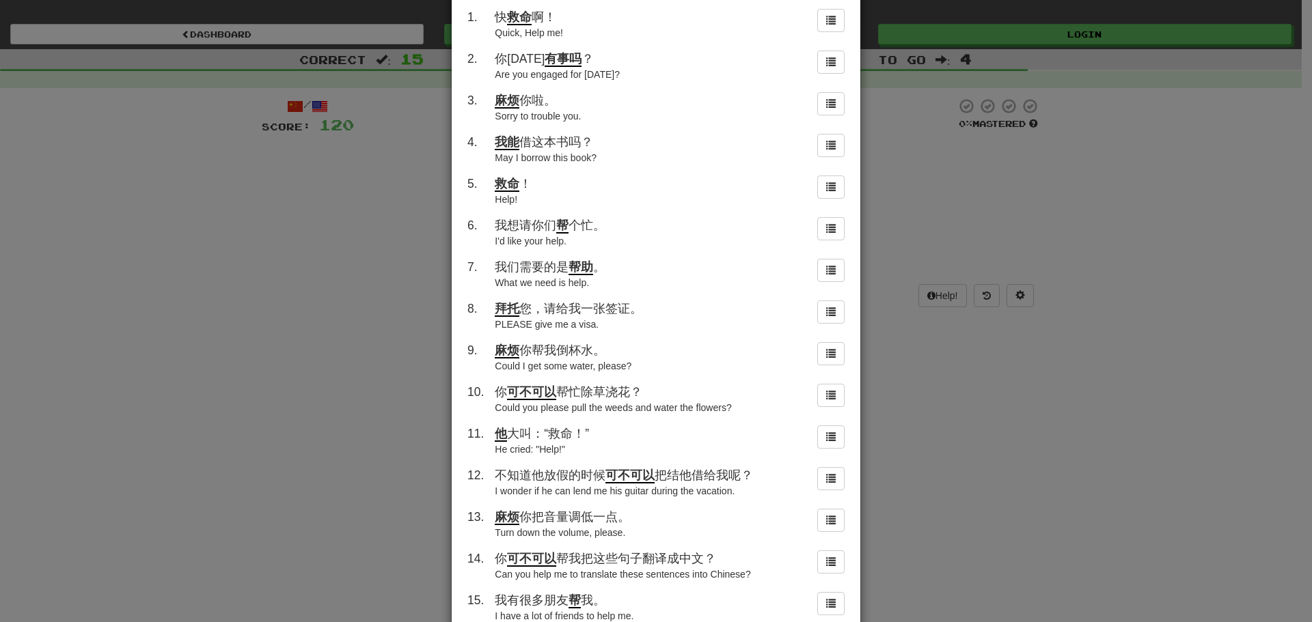
scroll to position [68, 0]
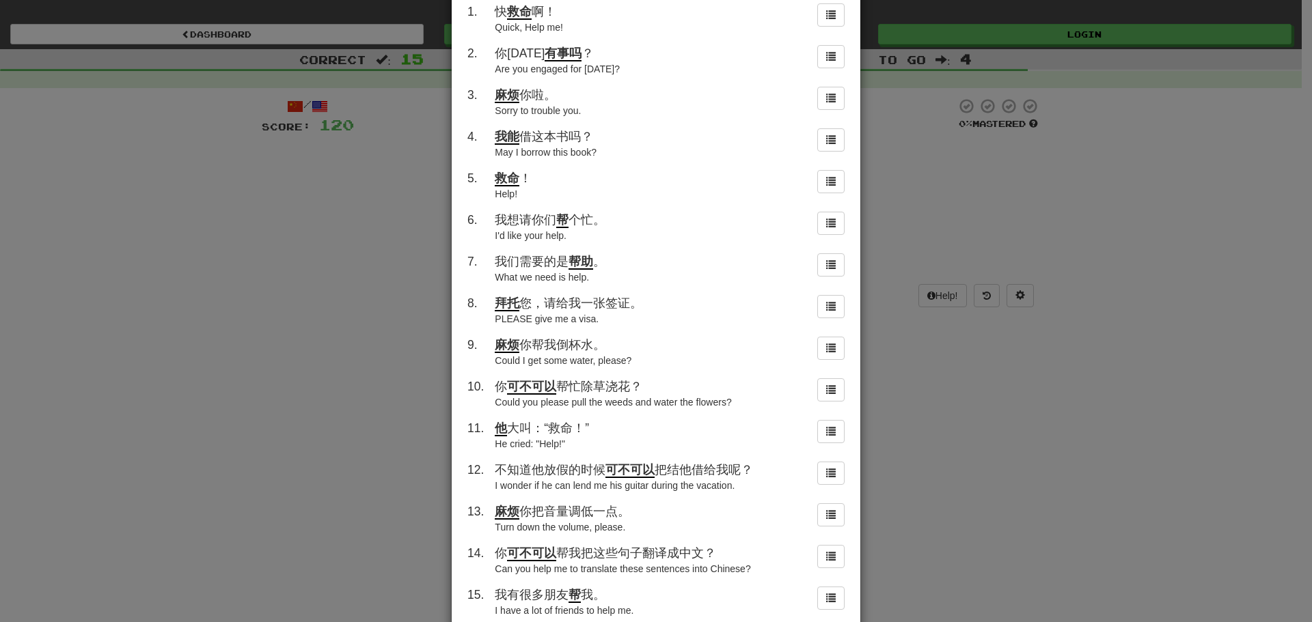
click at [995, 136] on div "× Round History 1 . 快 救命 啊！ Quick, Help me! 2 . 你[DATE] 有事吗 ？ Are you engaged f…" at bounding box center [656, 311] width 1312 height 622
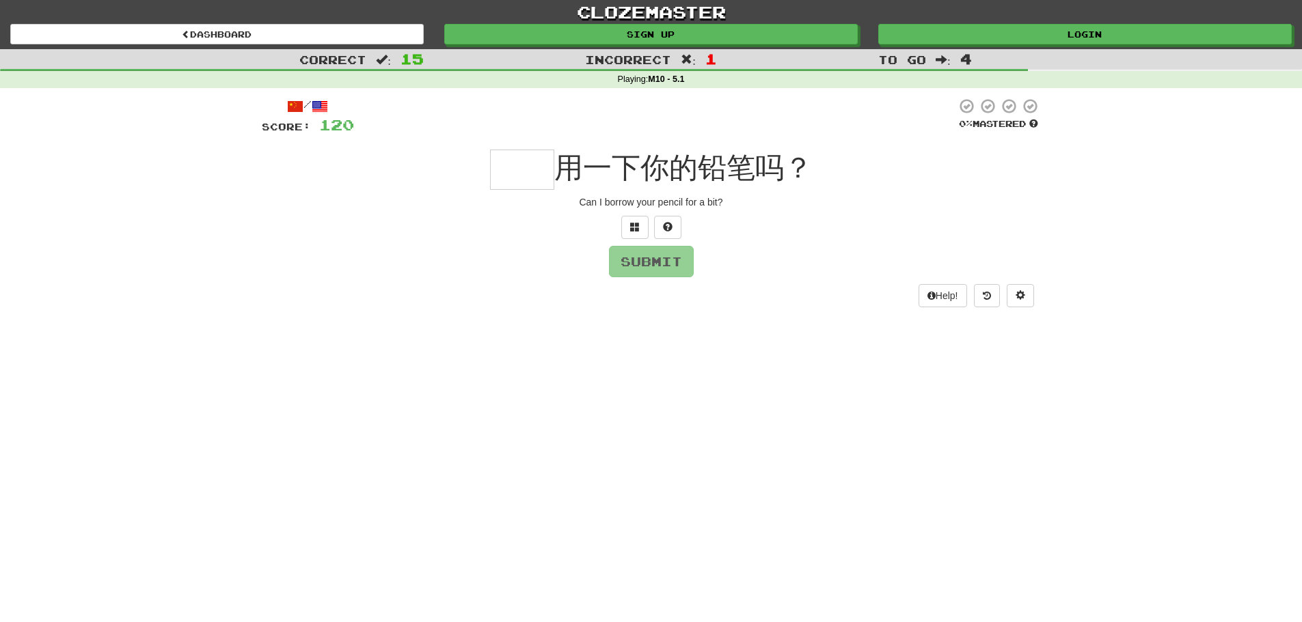
click at [1000, 300] on div "Help!" at bounding box center [651, 295] width 779 height 23
click at [998, 300] on button at bounding box center [987, 295] width 26 height 23
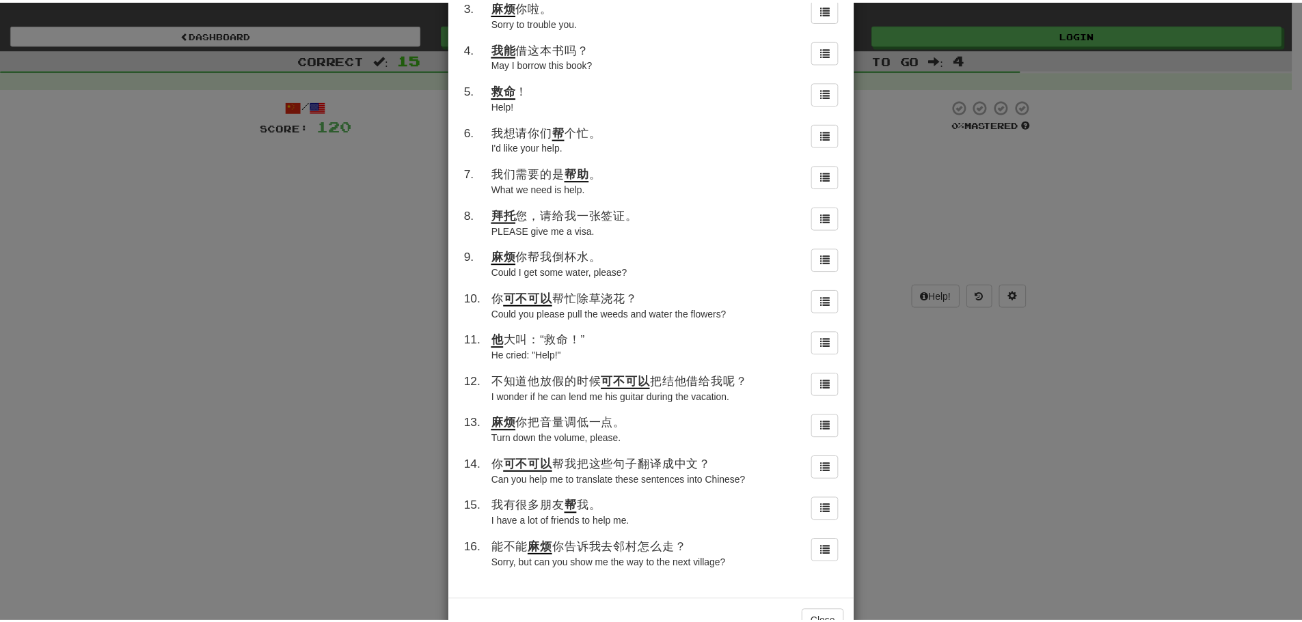
scroll to position [200, 0]
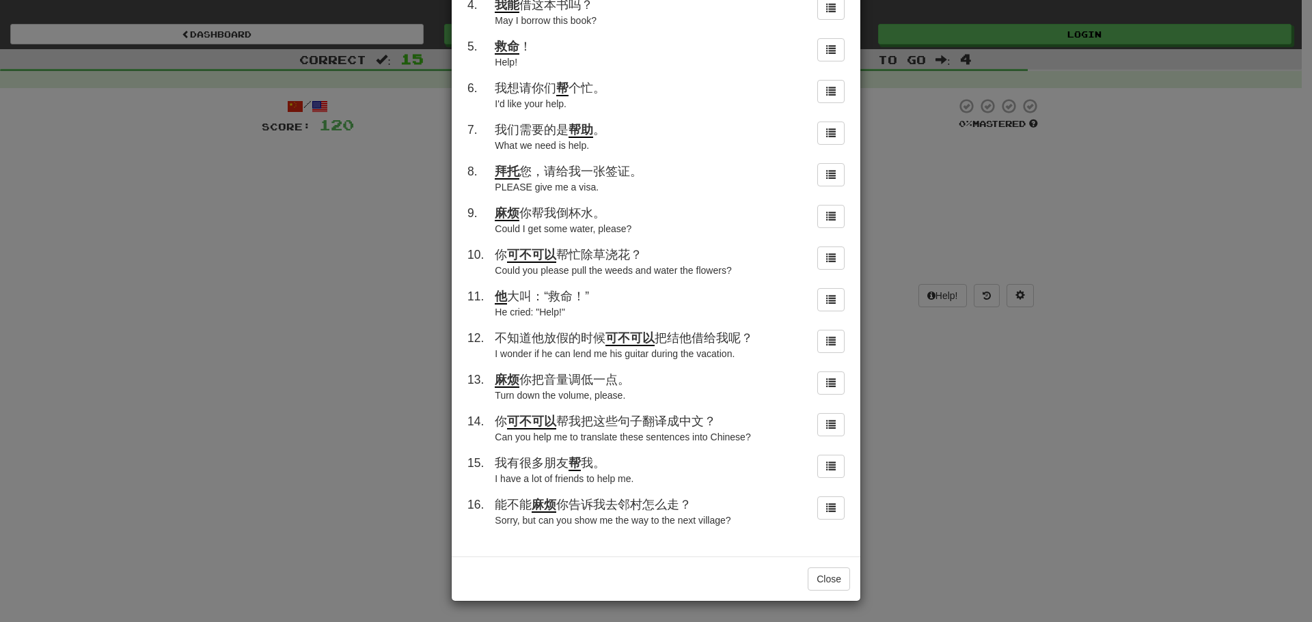
click at [923, 162] on div "× Round History 1 . 快 救命 啊！ Quick, Help me! 2 . 你[DATE] 有事吗 ？ Are you engaged f…" at bounding box center [656, 311] width 1312 height 622
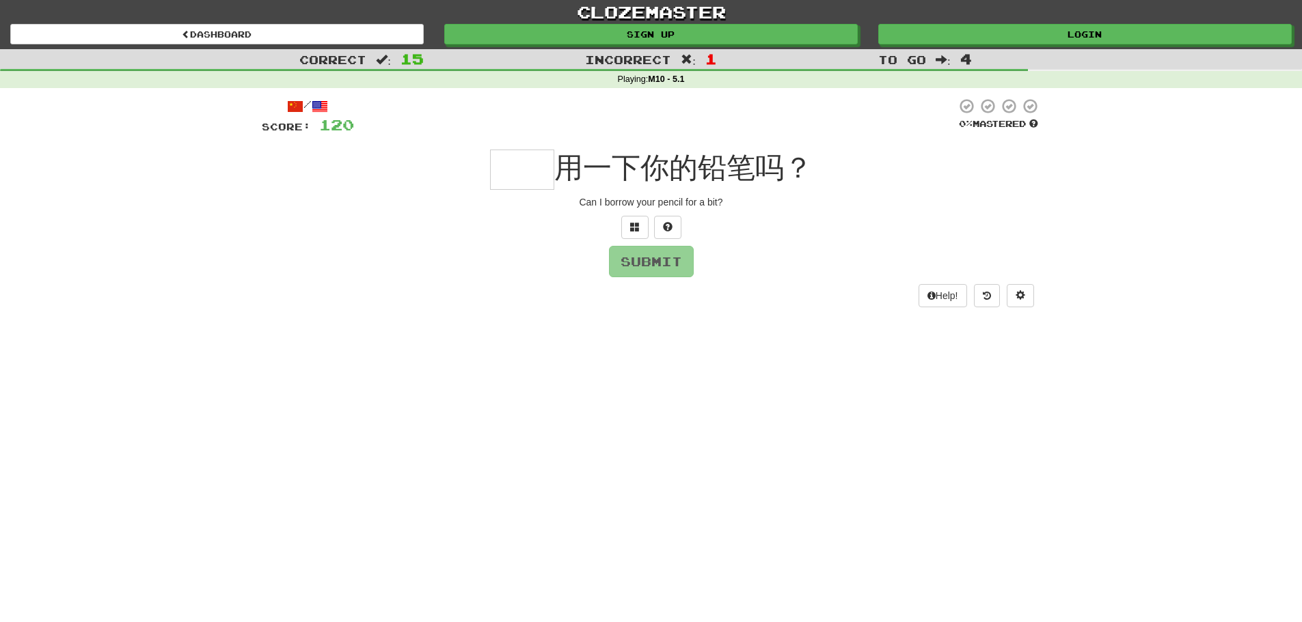
click at [543, 196] on div "Can I borrow your pencil for a bit?" at bounding box center [651, 202] width 779 height 14
click at [514, 159] on input "text" at bounding box center [522, 170] width 64 height 40
type input "*"
type input "**"
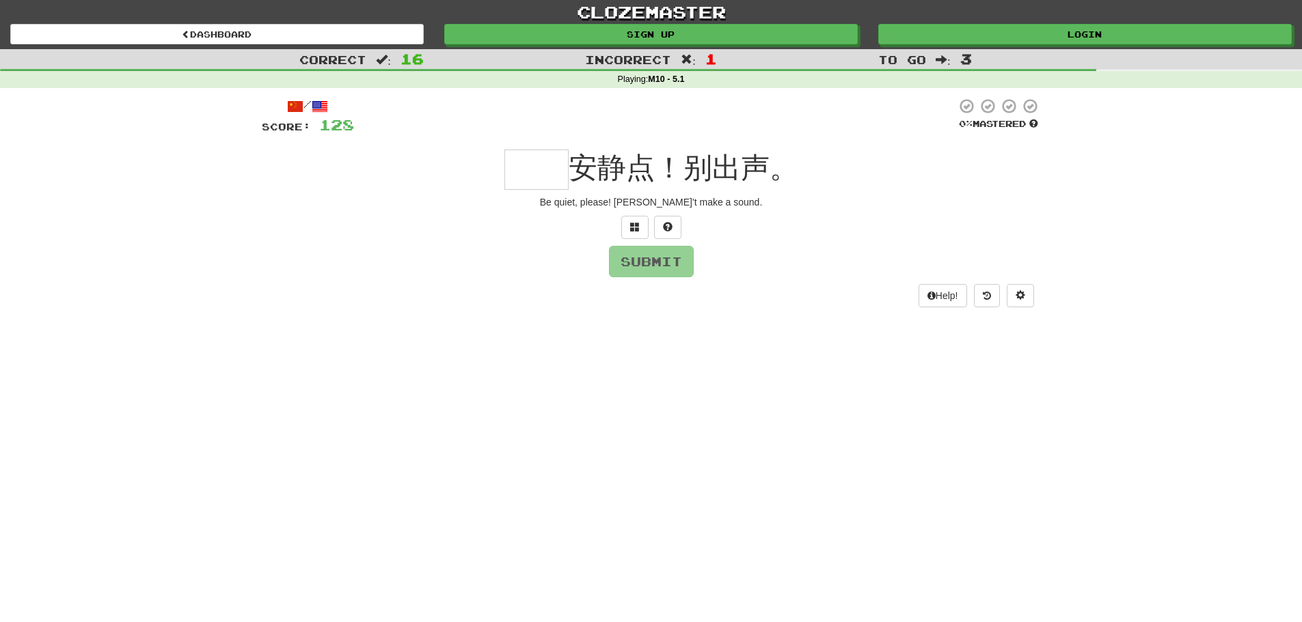
drag, startPoint x: 518, startPoint y: 161, endPoint x: 527, endPoint y: 171, distance: 13.6
click at [525, 168] on input "text" at bounding box center [536, 170] width 64 height 40
type input "*"
type input "**"
click at [547, 169] on input "text" at bounding box center [551, 170] width 64 height 40
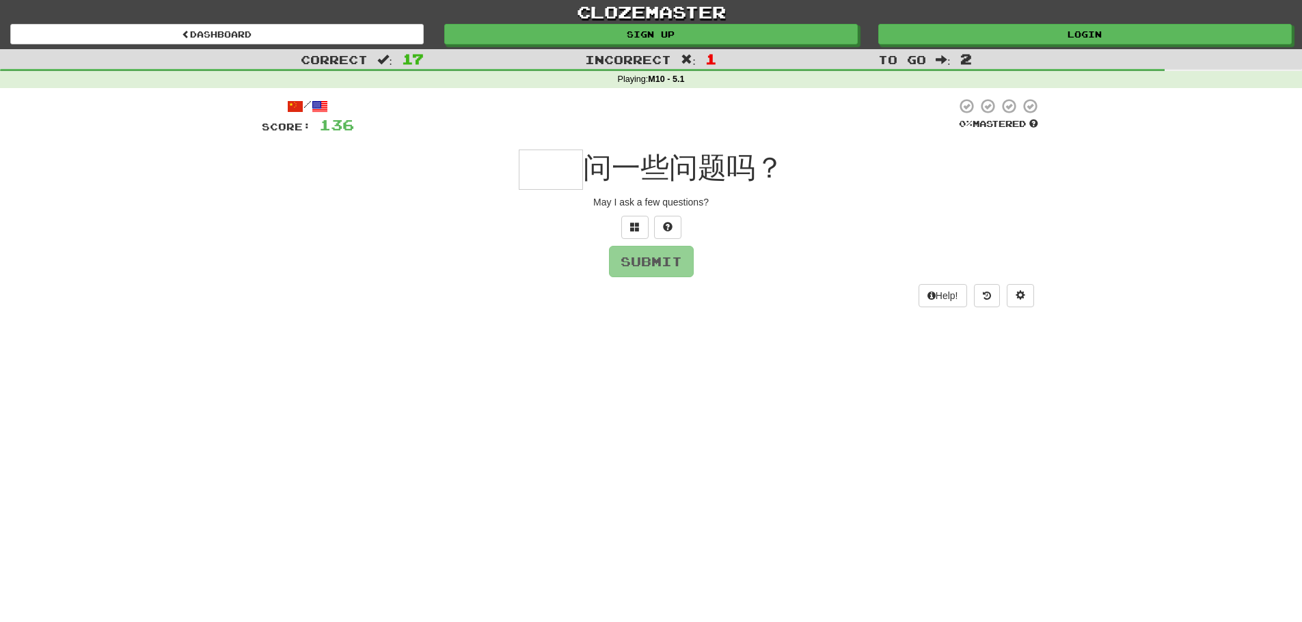
click at [561, 172] on input "text" at bounding box center [551, 170] width 64 height 40
type input "*"
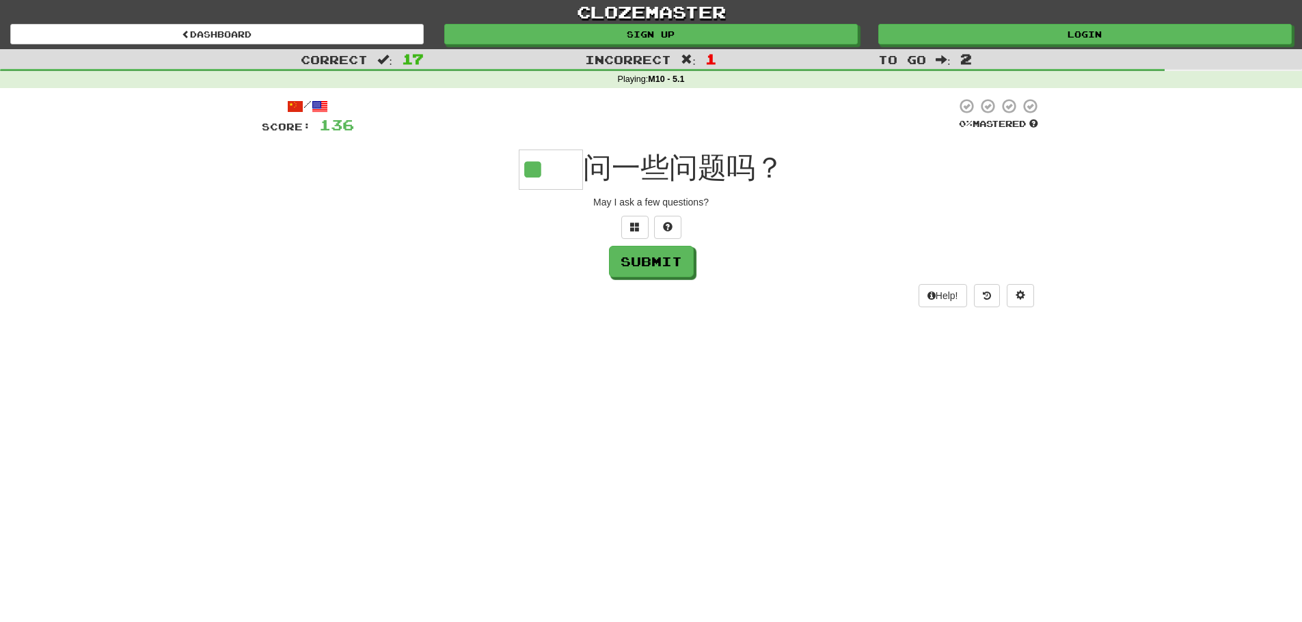
type input "**"
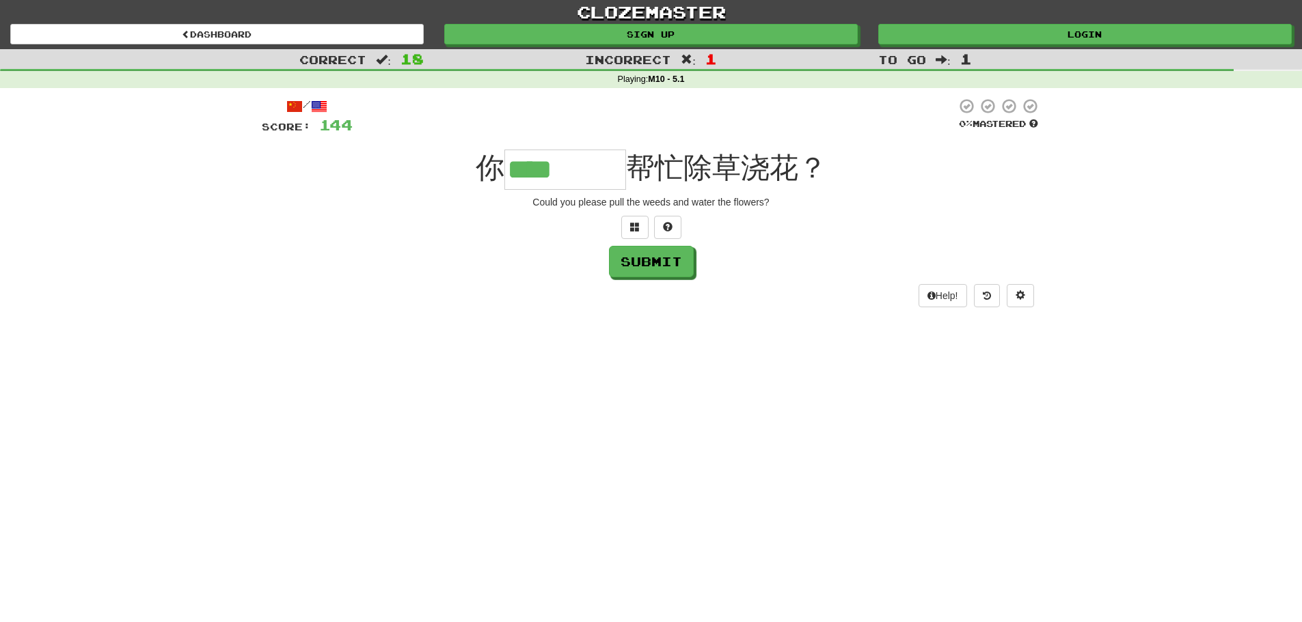
type input "****"
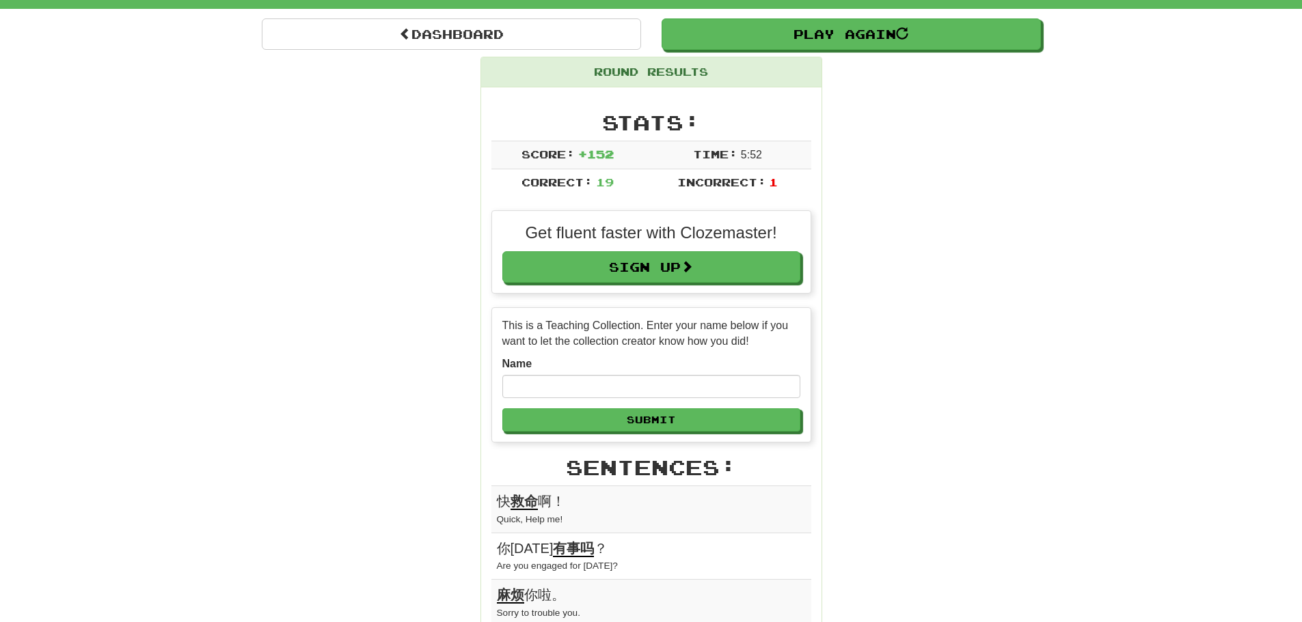
scroll to position [137, 0]
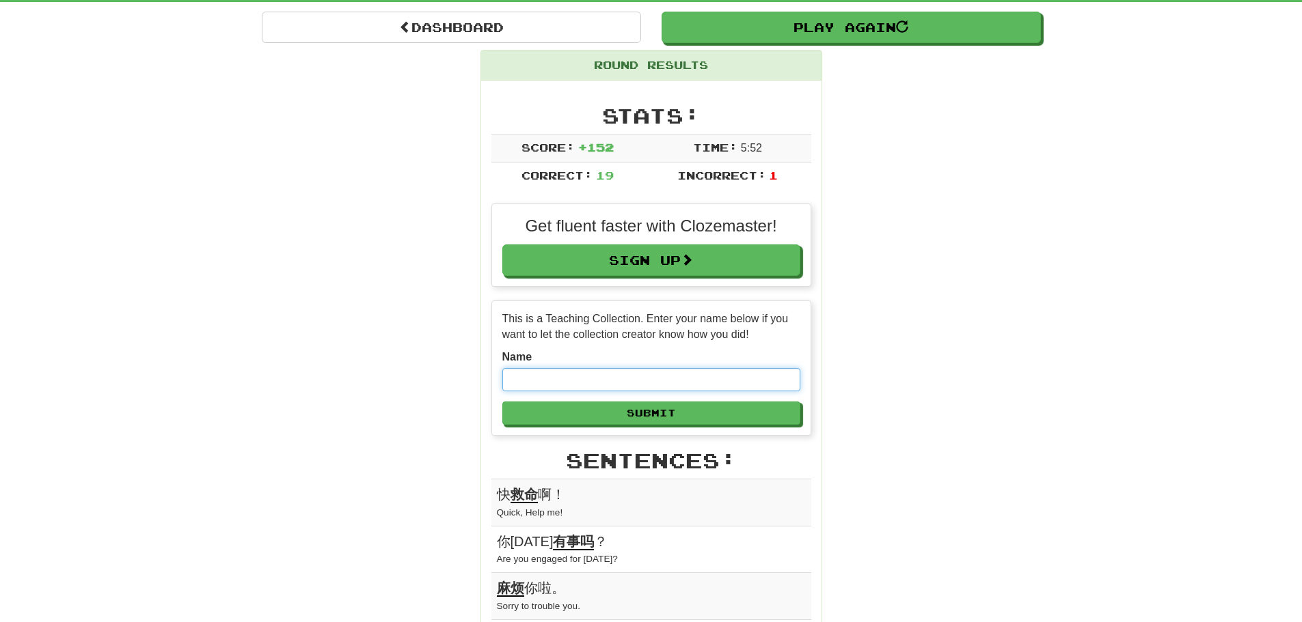
click at [638, 379] on input "text" at bounding box center [651, 379] width 298 height 23
type input "*"
click at [540, 374] on input "text" at bounding box center [651, 379] width 298 height 23
type input "**********"
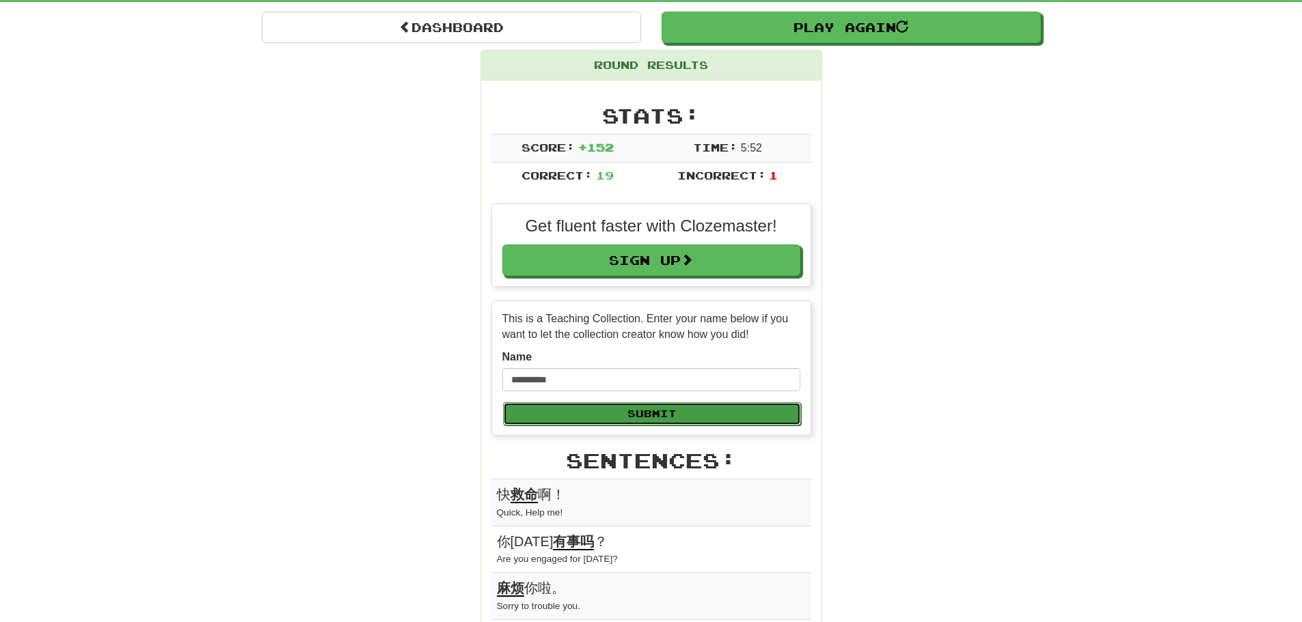
click at [593, 409] on button "Submit" at bounding box center [652, 413] width 298 height 23
